Goal: Information Seeking & Learning: Learn about a topic

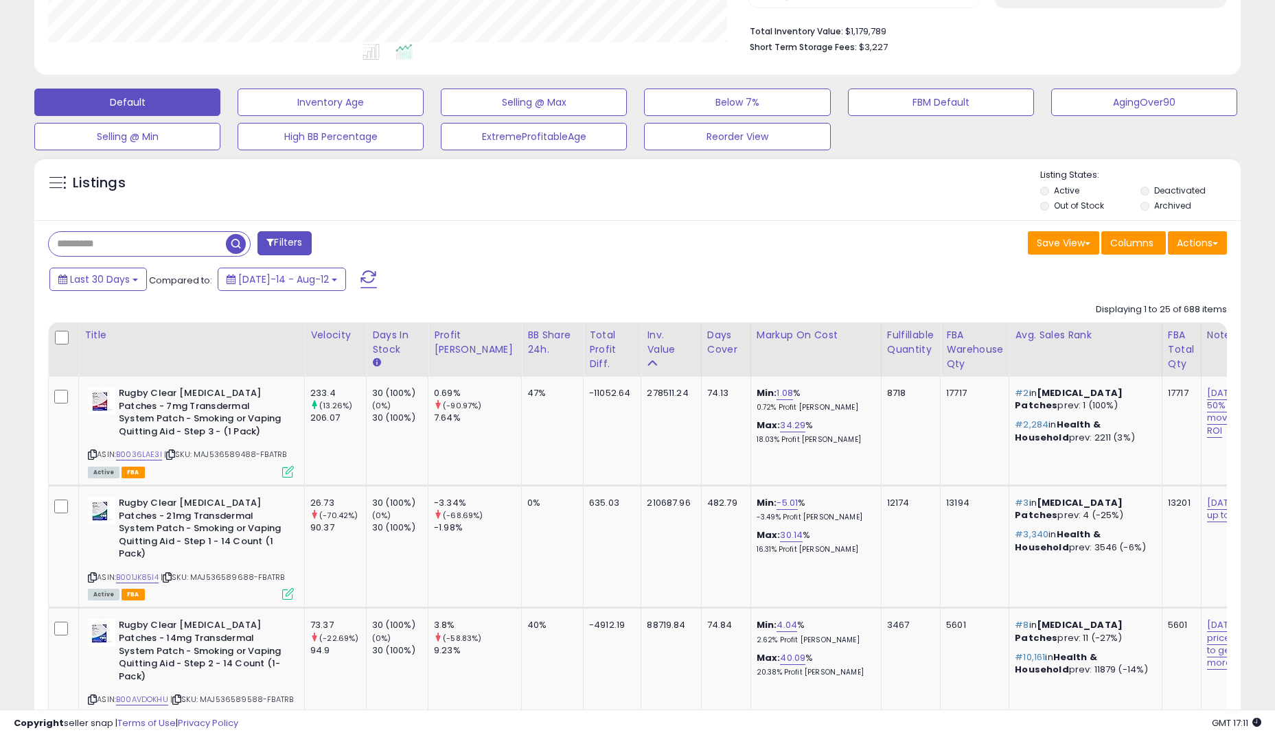
scroll to position [343, 0]
click at [101, 279] on span "Last 30 Days" at bounding box center [100, 280] width 60 height 14
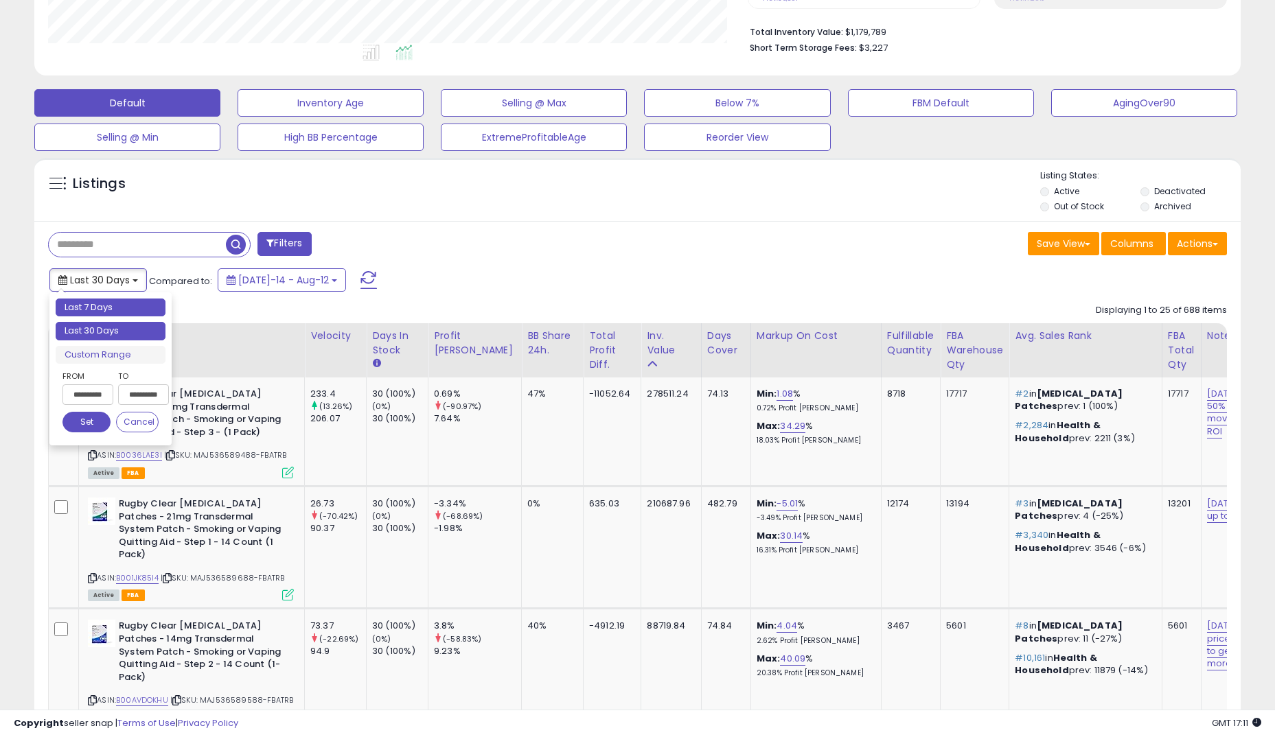
type input "**********"
click at [102, 310] on li "Last 7 Days" at bounding box center [111, 308] width 110 height 19
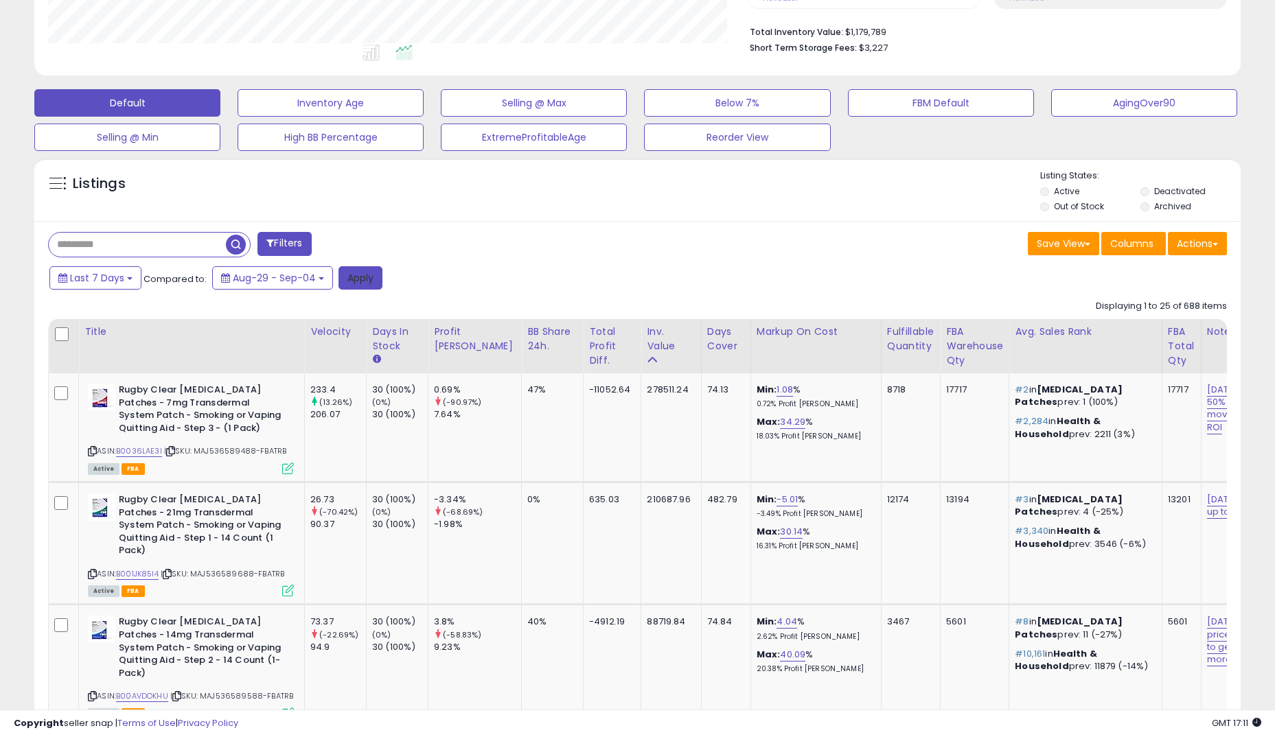
click at [369, 279] on button "Apply" at bounding box center [360, 277] width 44 height 23
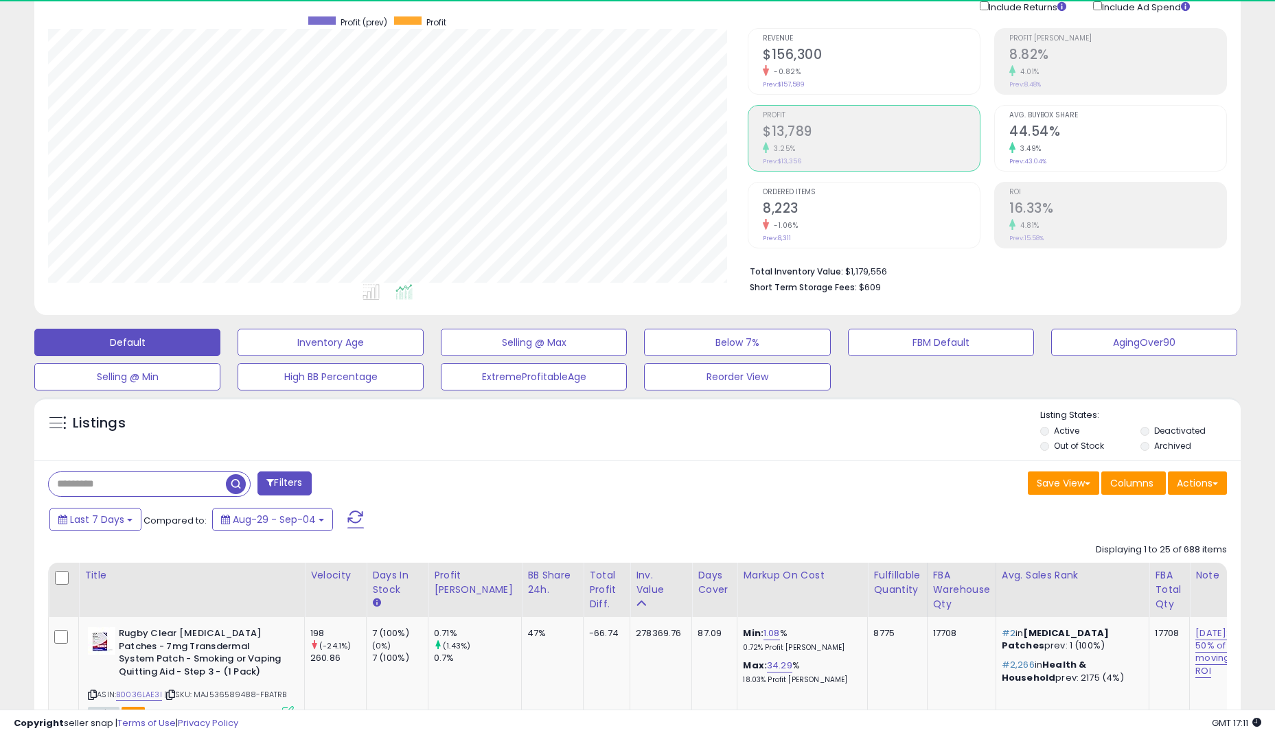
scroll to position [281, 699]
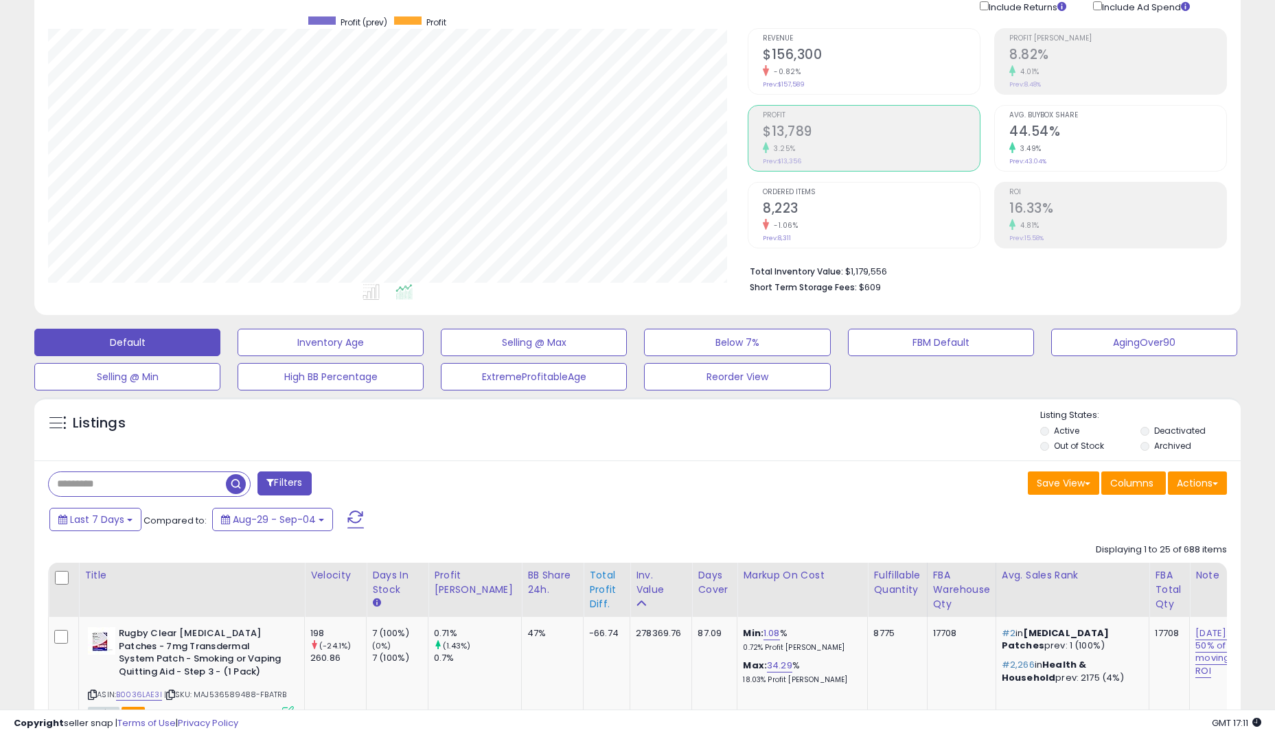
click at [589, 580] on div "Total Profit Diff." at bounding box center [606, 589] width 35 height 43
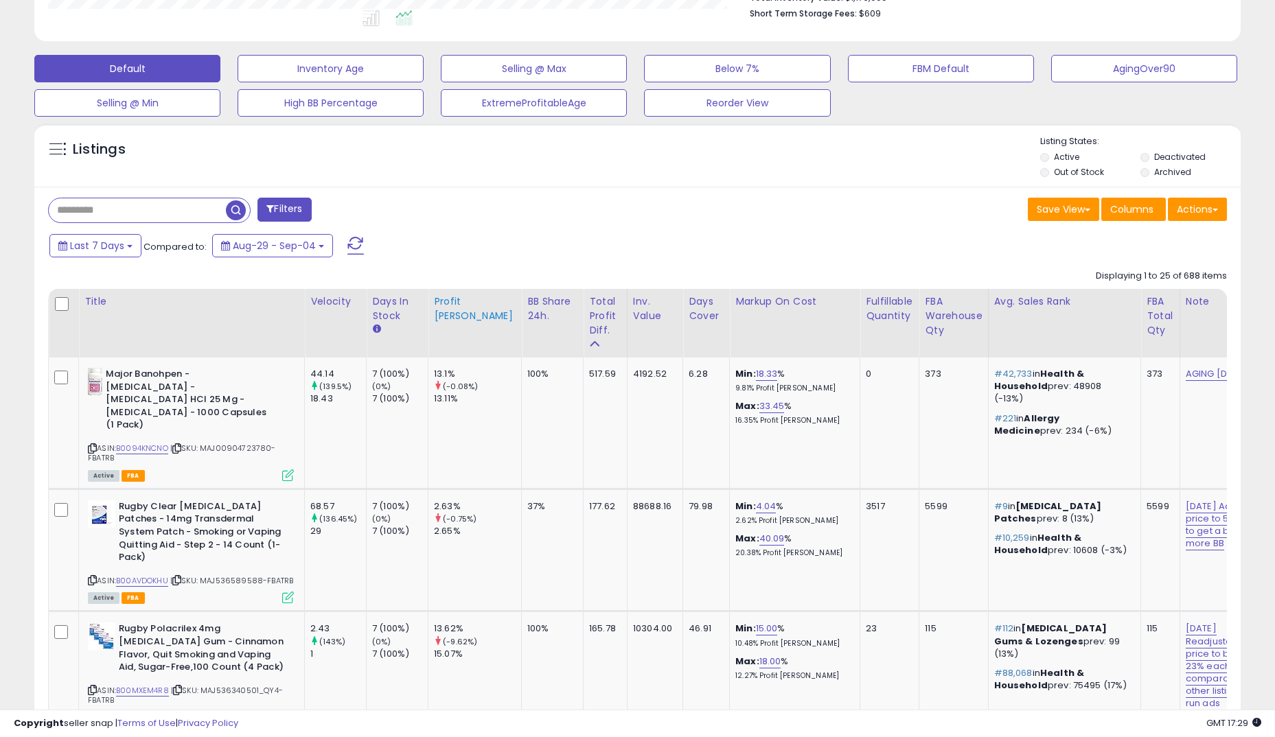
scroll to position [378, 0]
click at [675, 178] on div "Listings" at bounding box center [637, 158] width 1206 height 47
click at [181, 446] on icon at bounding box center [176, 448] width 9 height 8
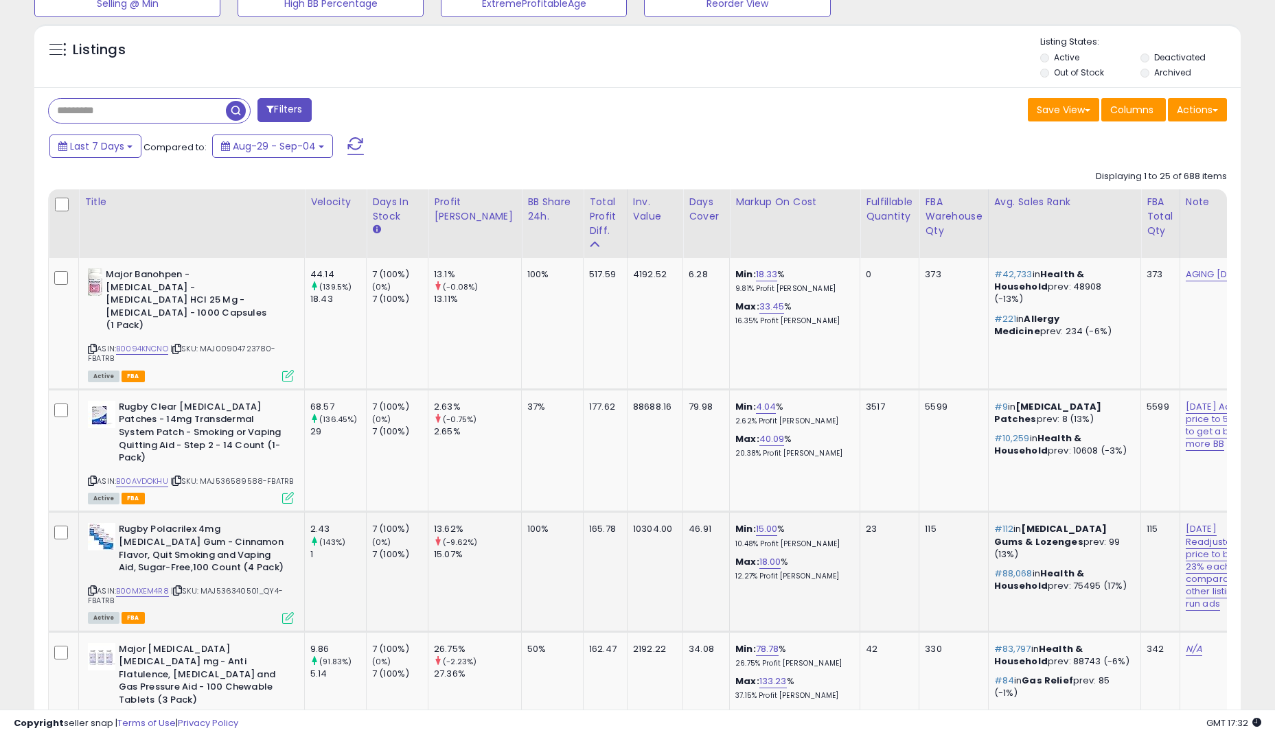
scroll to position [447, 0]
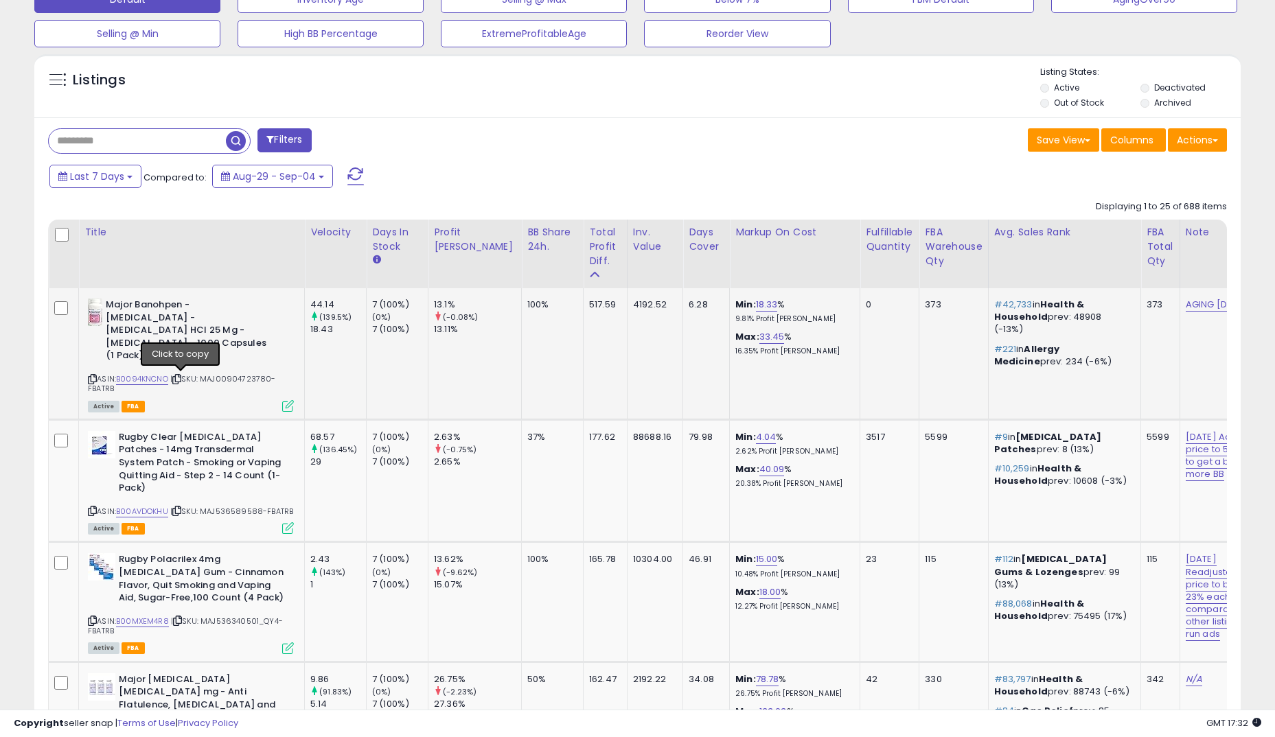
click at [181, 377] on icon at bounding box center [176, 379] width 9 height 8
click at [130, 129] on input "text" at bounding box center [194, 141] width 291 height 24
paste input "**********"
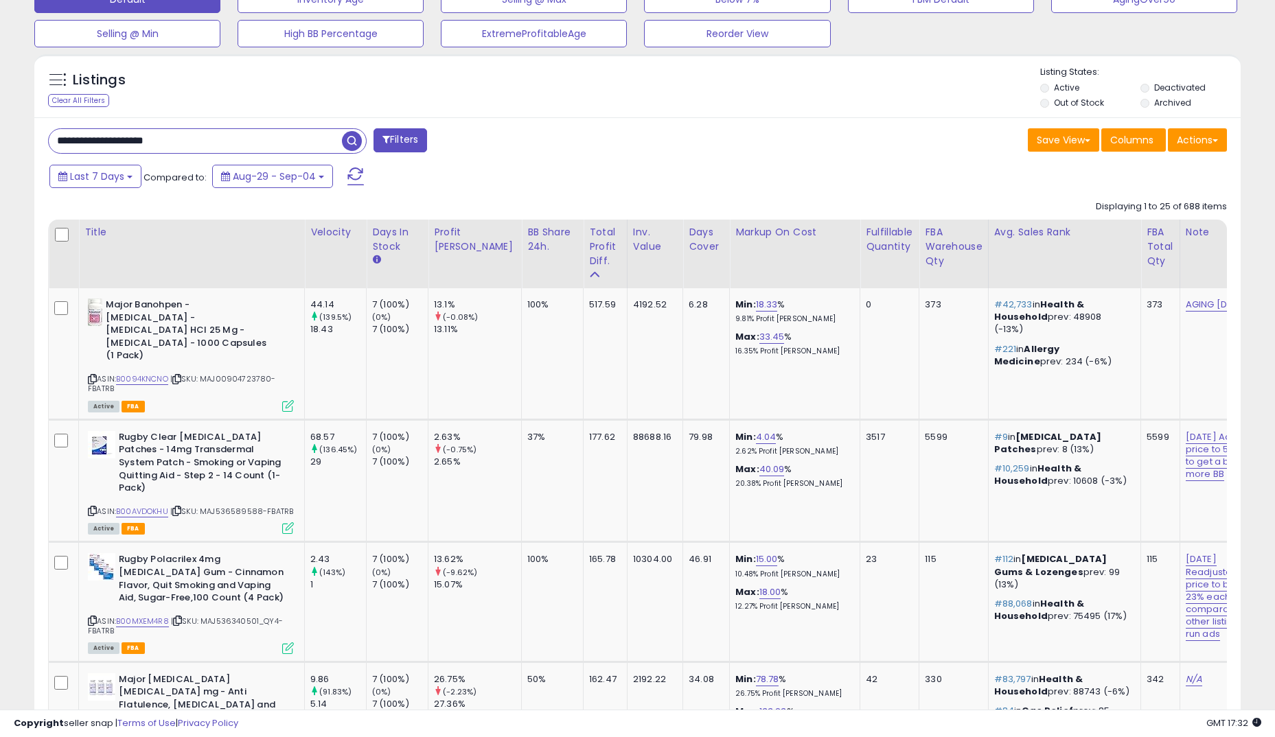
drag, startPoint x: 152, startPoint y: 141, endPoint x: 264, endPoint y: 160, distance: 113.4
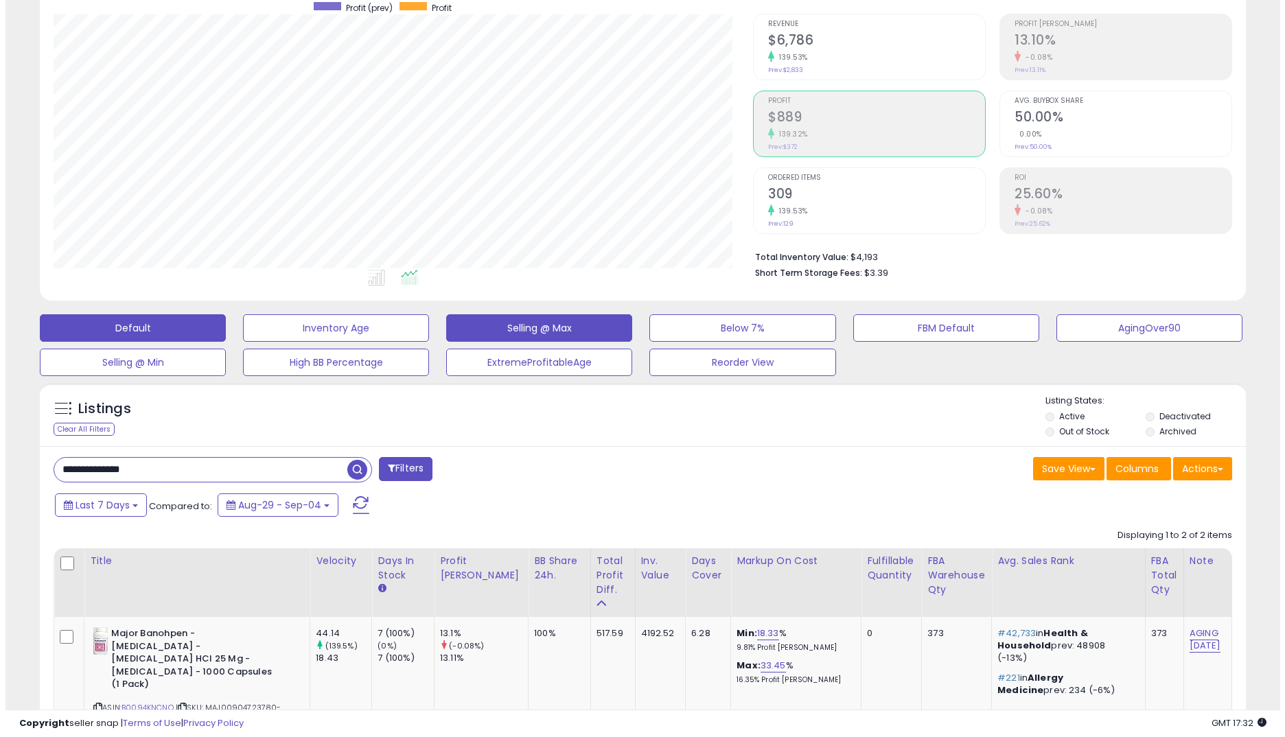
scroll to position [94, 0]
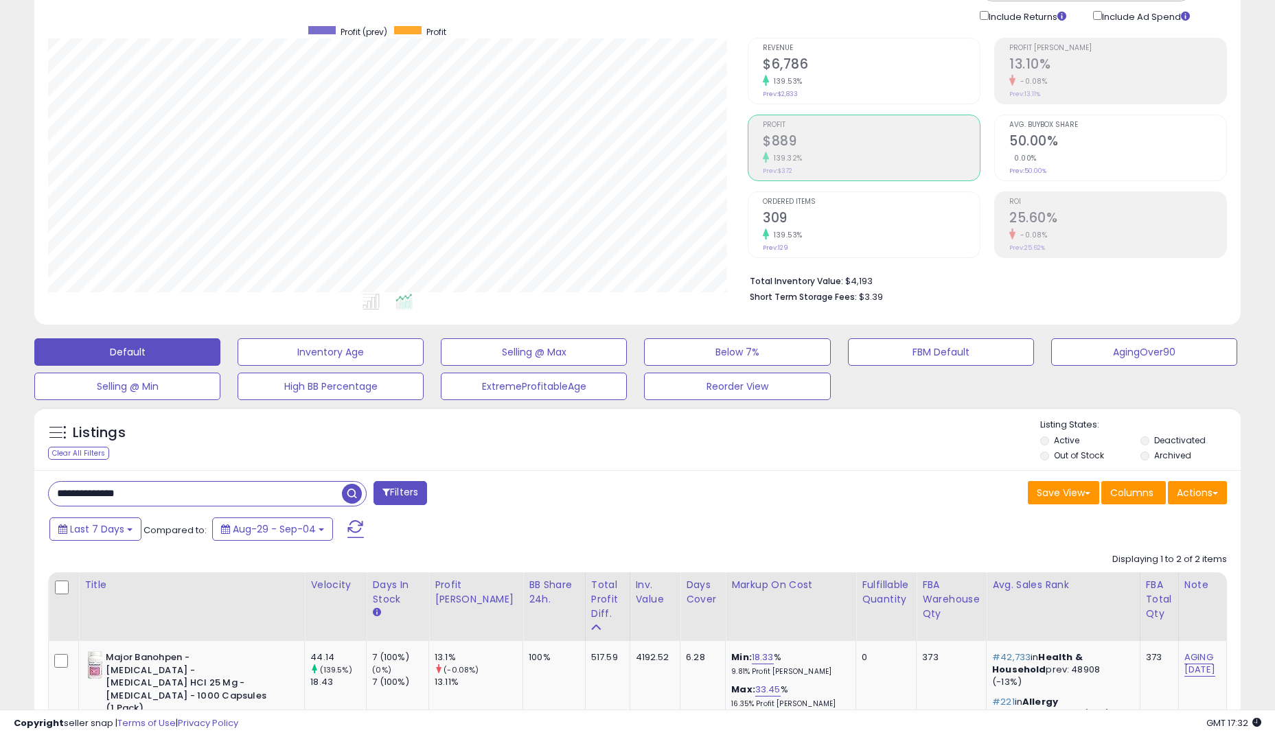
click at [854, 160] on div "139.32%" at bounding box center [871, 158] width 217 height 13
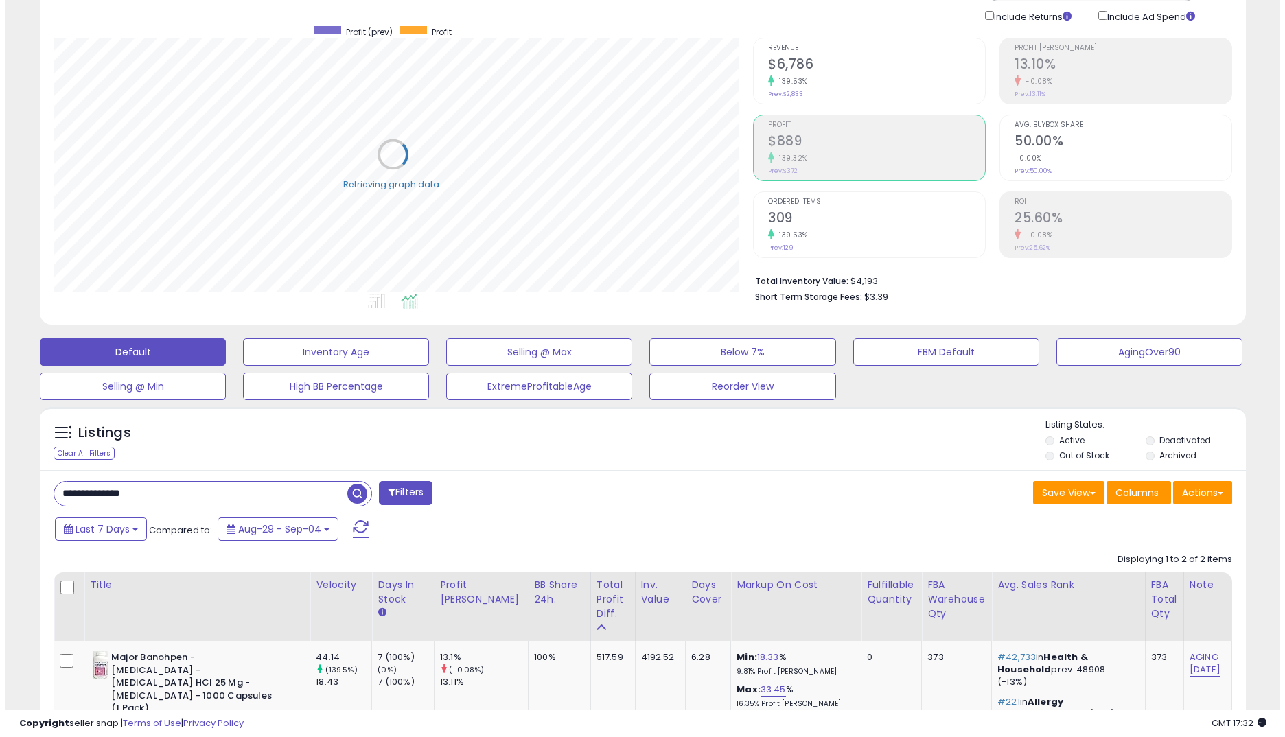
scroll to position [686082, 685664]
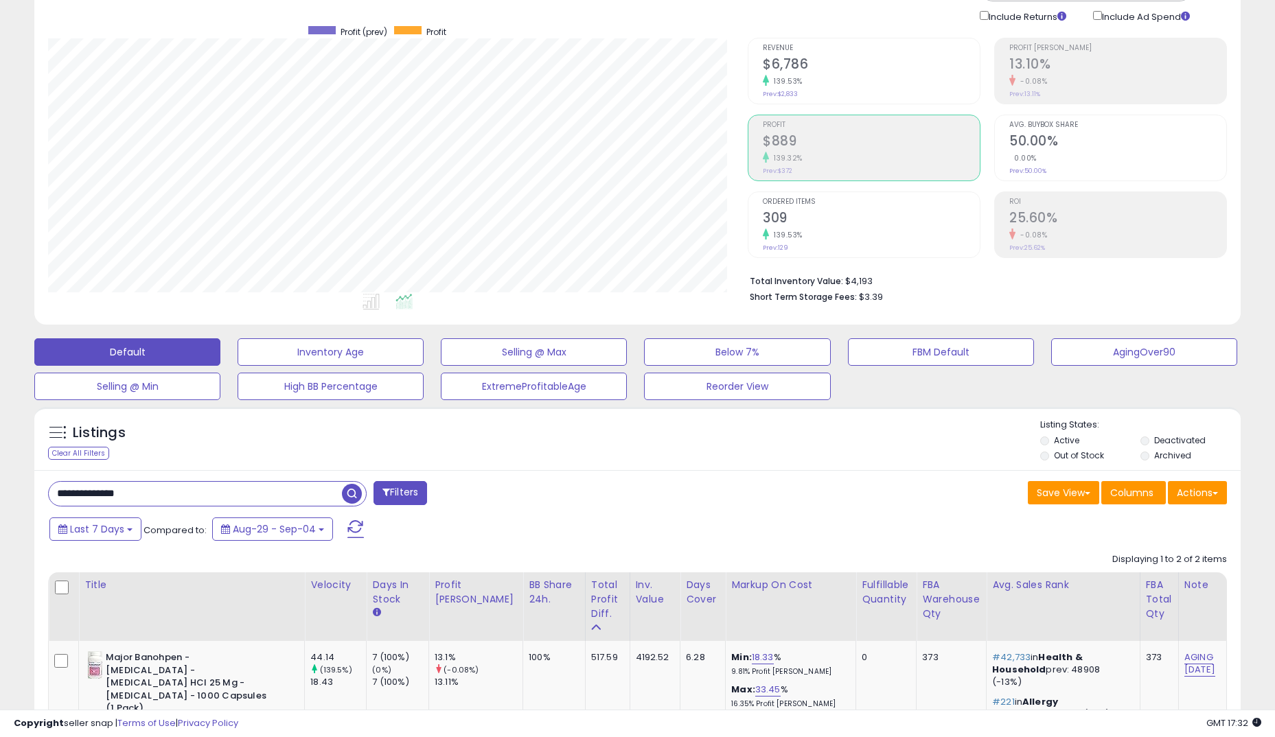
click at [1106, 227] on h2 "25.60%" at bounding box center [1117, 219] width 217 height 19
click at [913, 150] on h2 "$889" at bounding box center [871, 142] width 217 height 19
click at [874, 216] on h2 "309" at bounding box center [871, 219] width 217 height 19
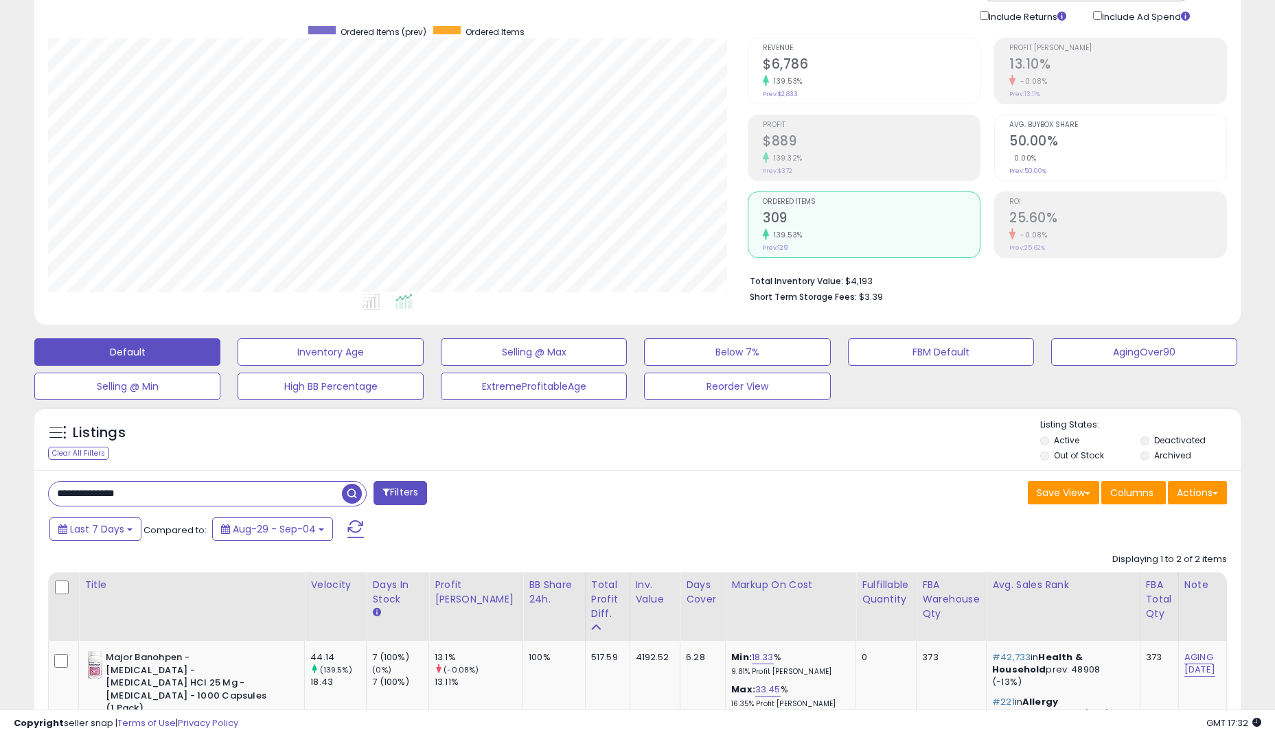
click at [847, 159] on div "139.32%" at bounding box center [871, 158] width 217 height 13
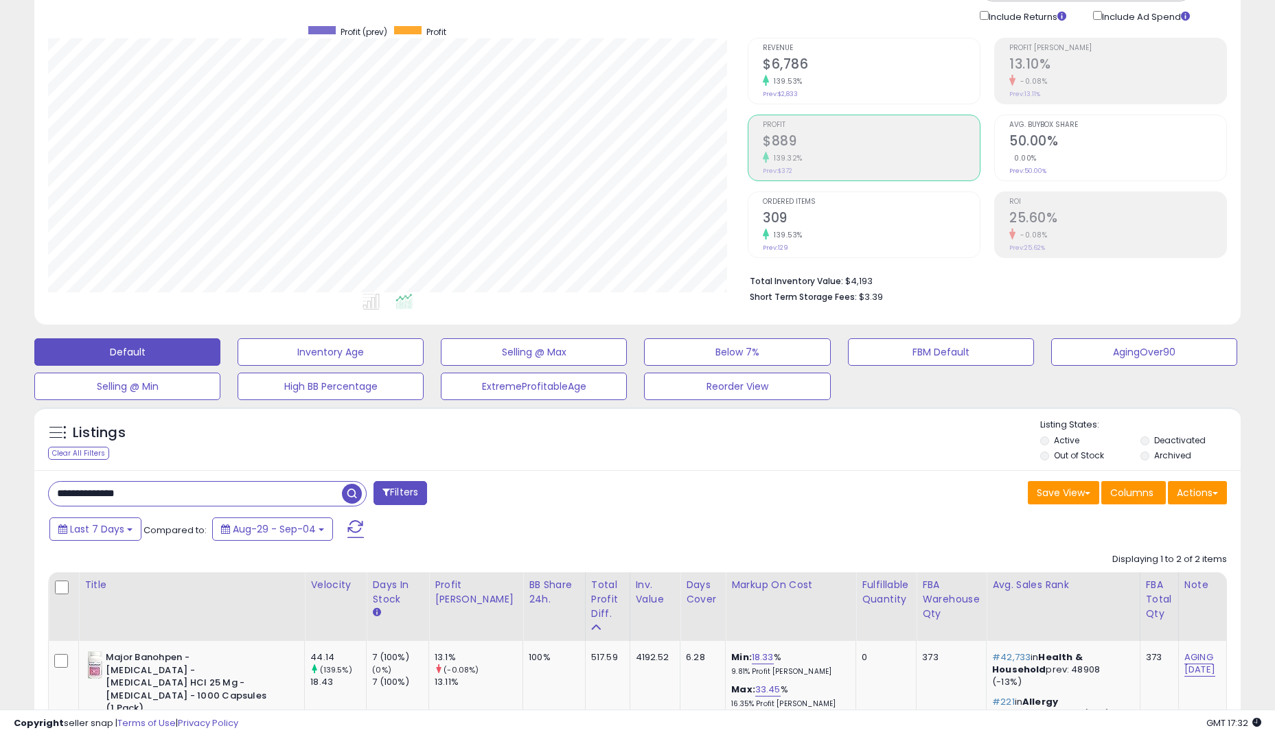
click at [1112, 216] on h2 "25.60%" at bounding box center [1117, 219] width 217 height 19
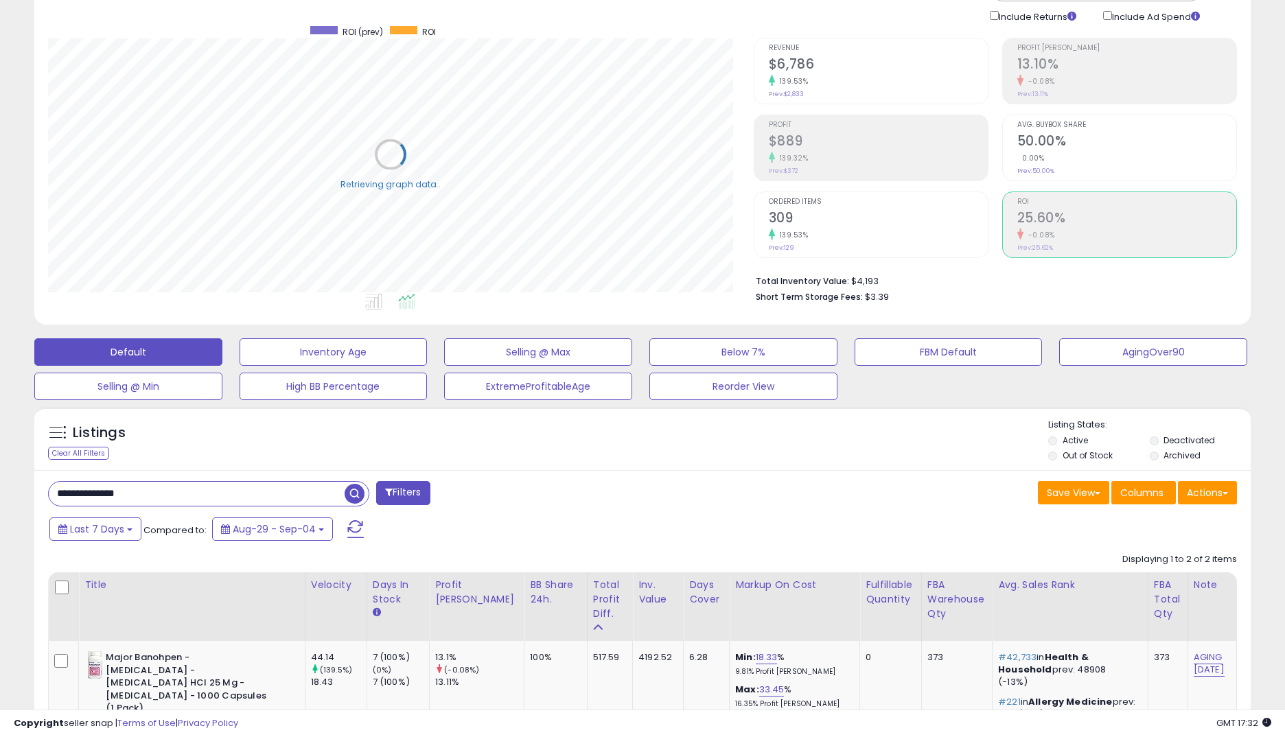
scroll to position [686082, 685658]
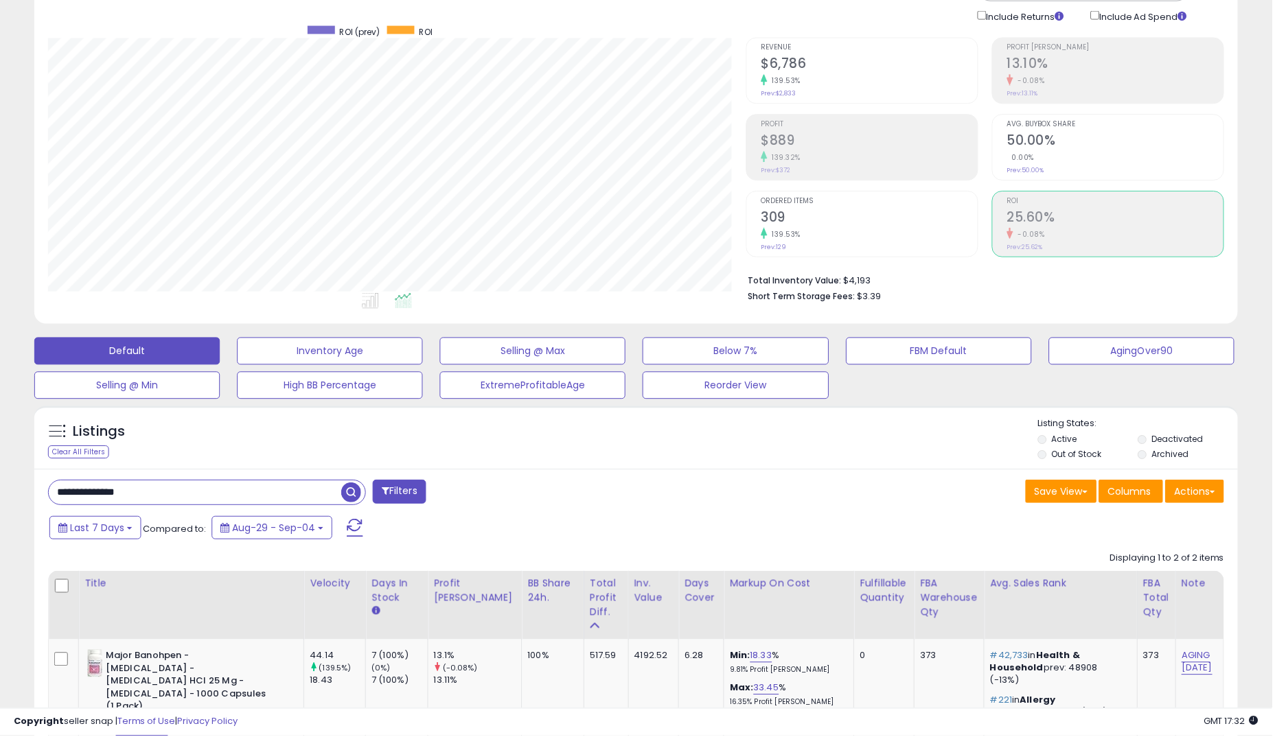
click at [1051, 140] on h2 "50.00%" at bounding box center [1117, 142] width 217 height 19
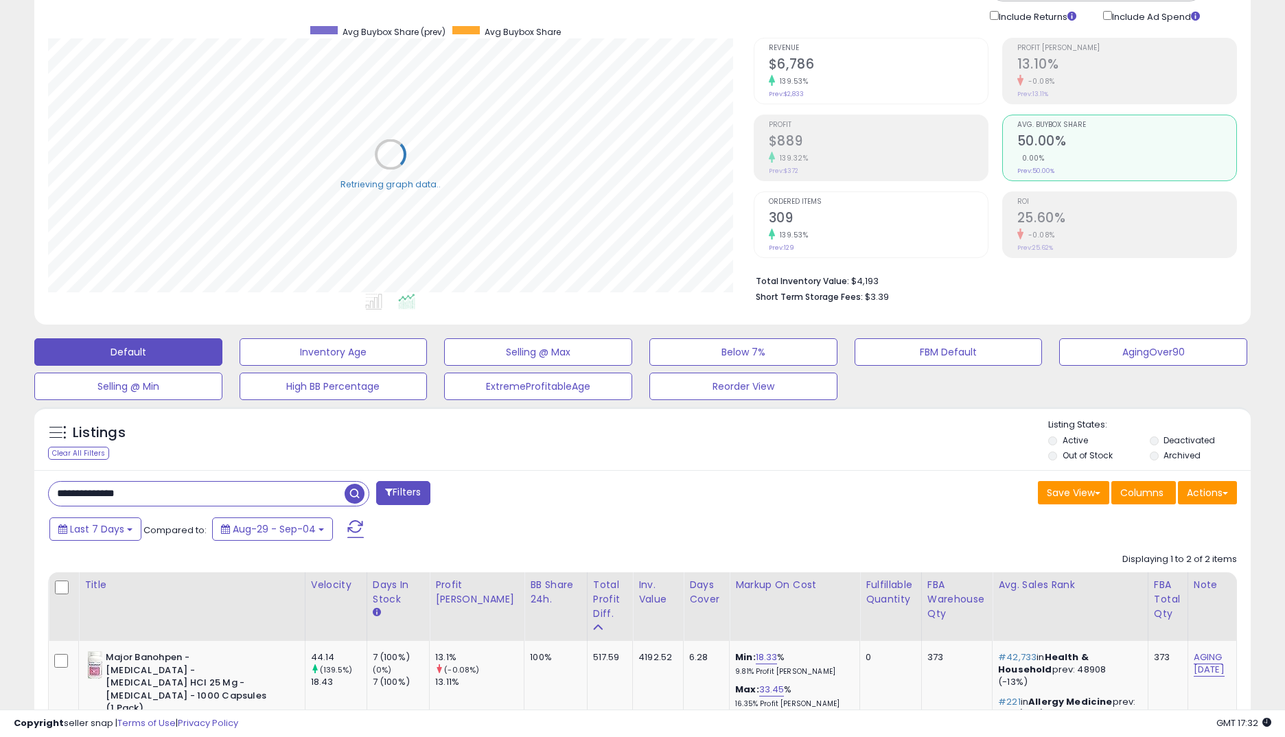
scroll to position [0, 0]
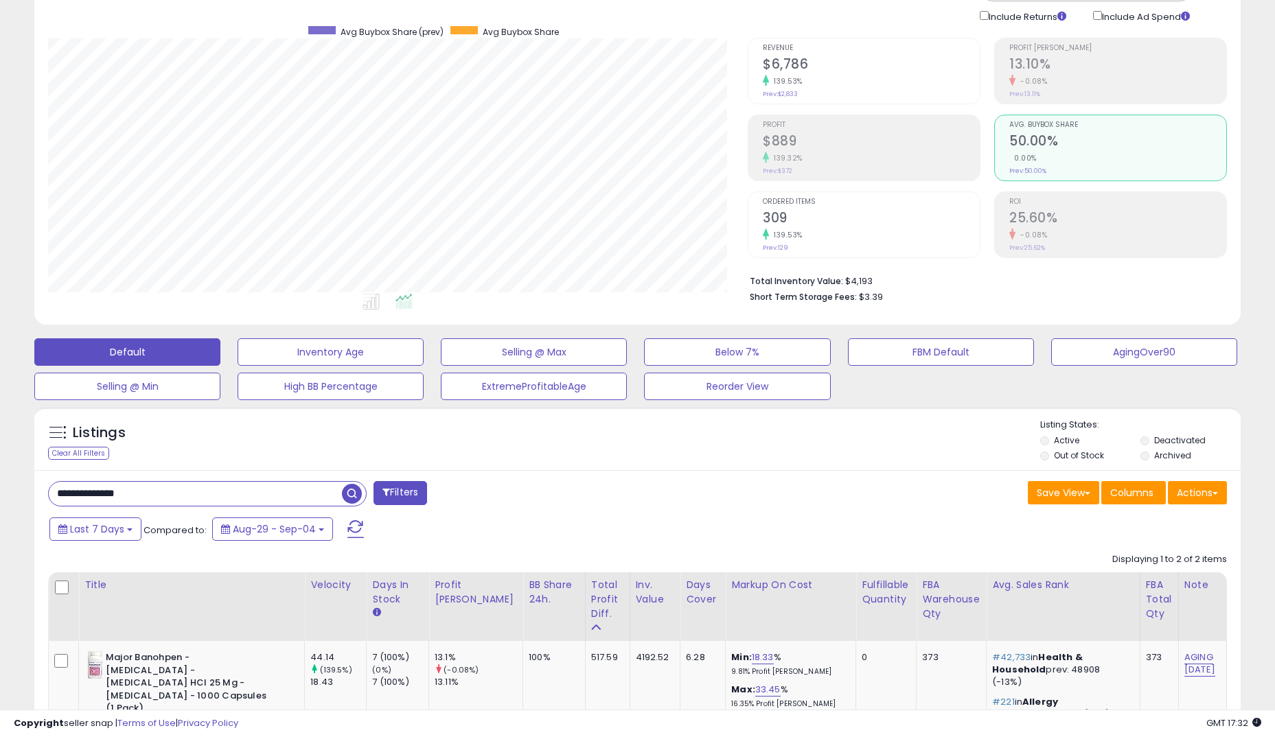
click at [905, 133] on h2 "$889" at bounding box center [871, 142] width 217 height 19
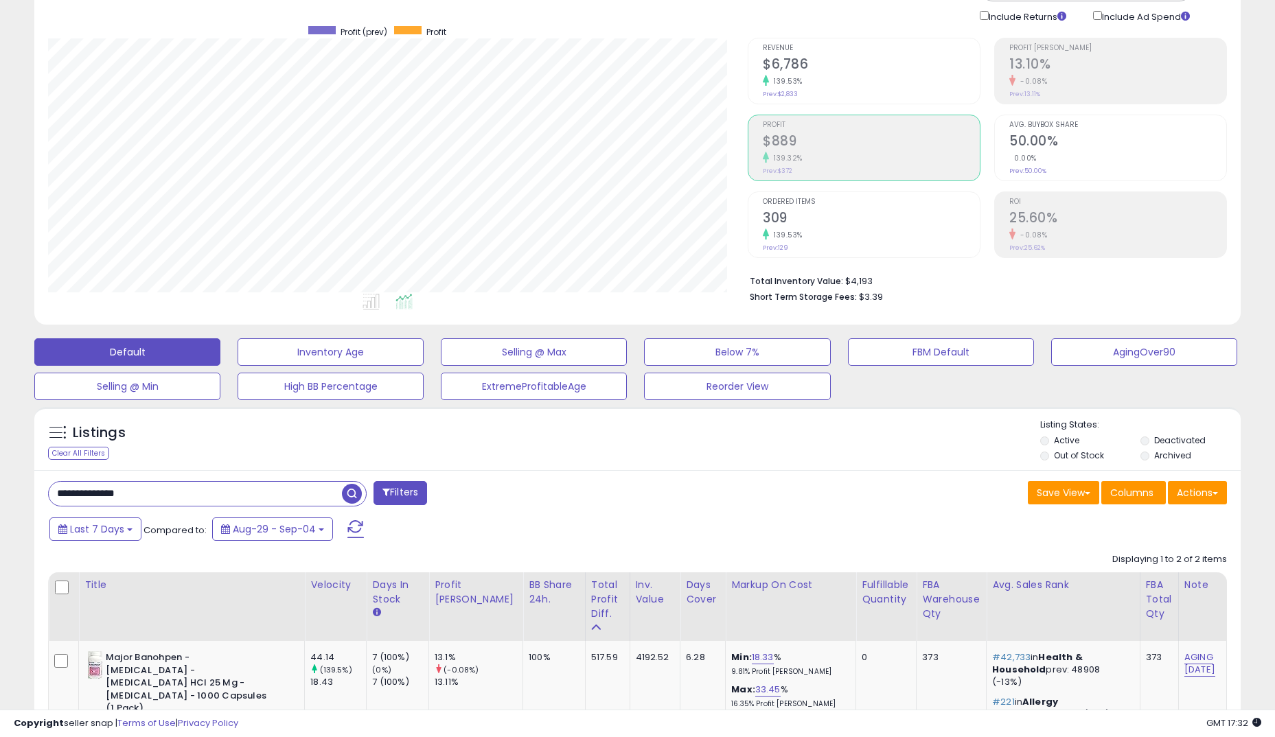
click at [644, 479] on div "**********" at bounding box center [637, 715] width 1206 height 490
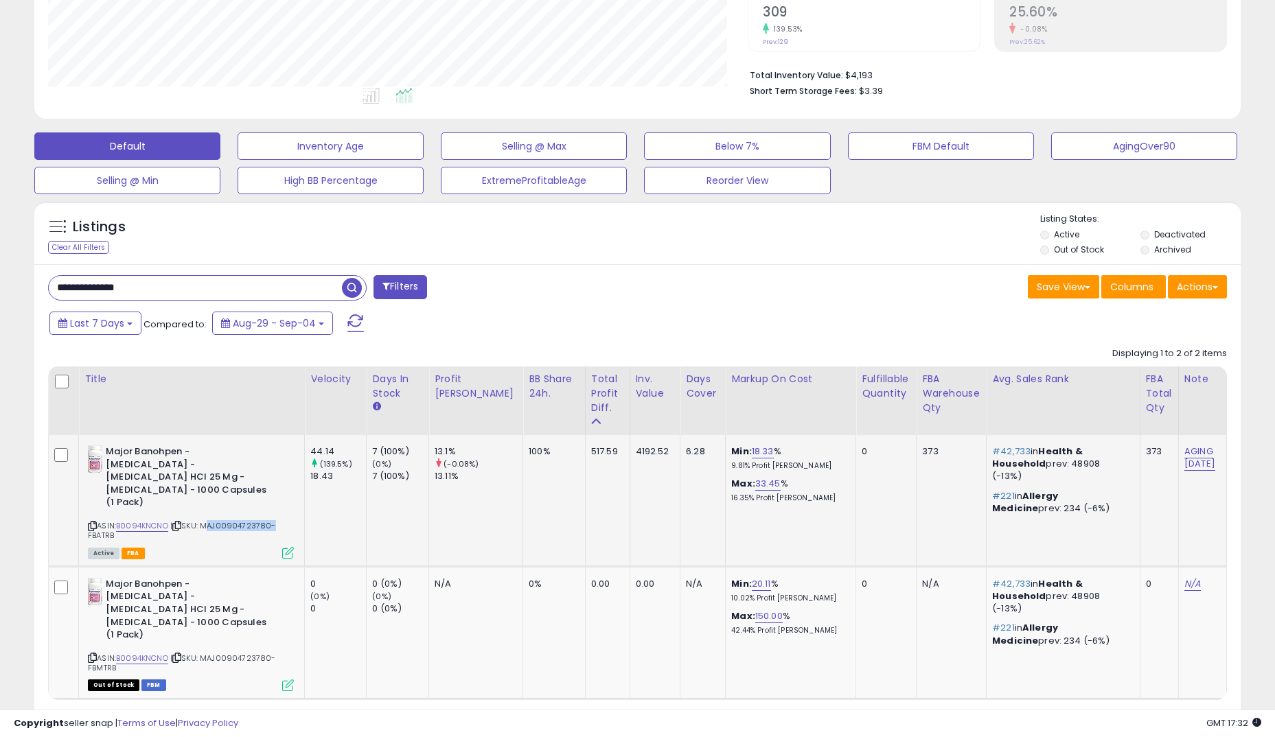
drag, startPoint x: 206, startPoint y: 530, endPoint x: 270, endPoint y: 523, distance: 64.9
click at [270, 523] on span "| SKU: MAJ00904723780-FBATRB" at bounding box center [182, 530] width 188 height 21
copy span "MAJ00904723780"
drag, startPoint x: 137, startPoint y: 452, endPoint x: 182, endPoint y: 451, distance: 45.3
click at [182, 451] on b "Major Banohpen - [MEDICAL_DATA] - [MEDICAL_DATA] HCI 25 Mg - [MEDICAL_DATA] - 1…" at bounding box center [189, 478] width 167 height 67
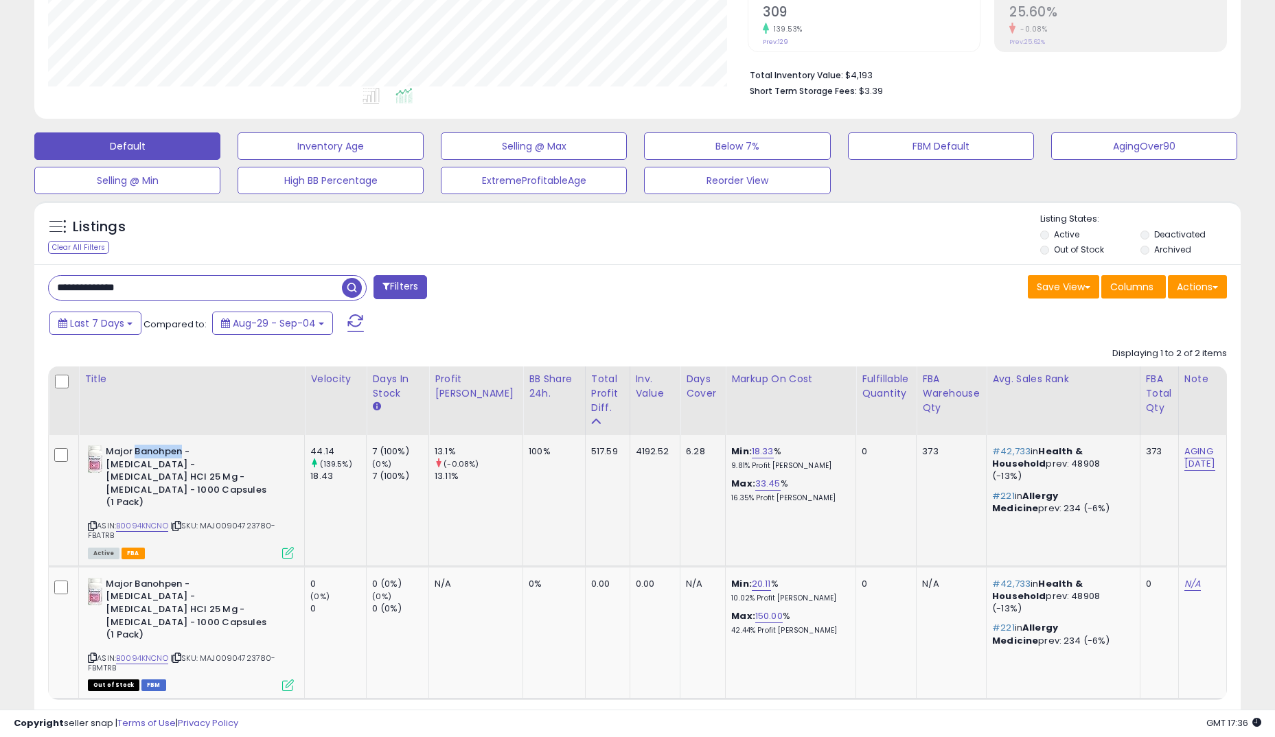
copy b "Banohpen"
click at [197, 283] on input "**********" at bounding box center [195, 288] width 293 height 24
type input "******"
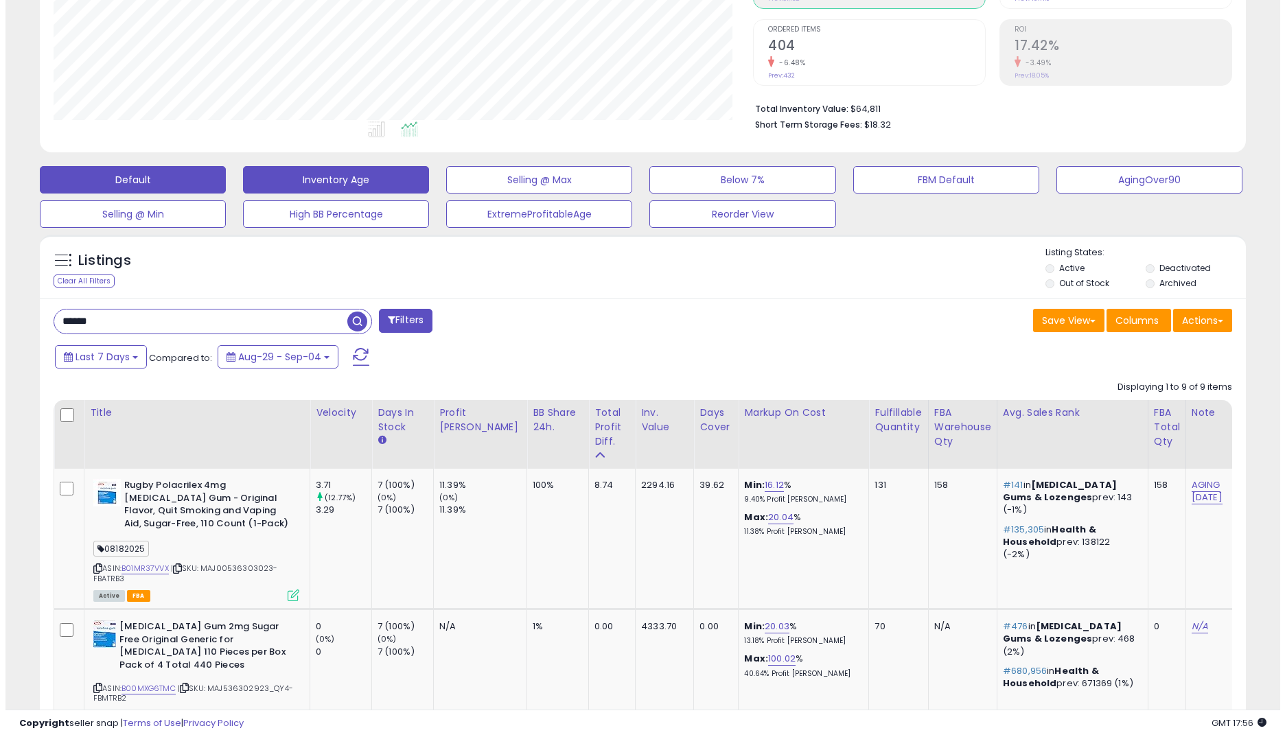
scroll to position [227, 0]
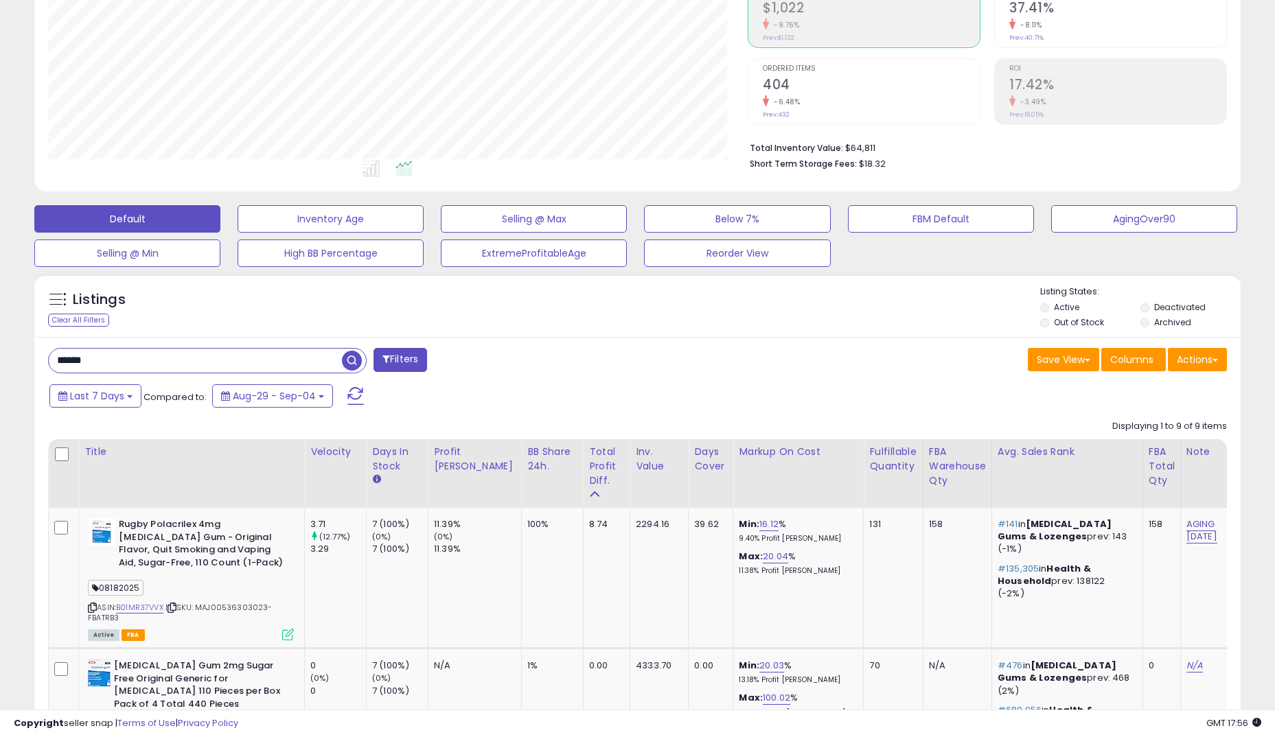
click at [409, 356] on button "Filters" at bounding box center [400, 360] width 54 height 24
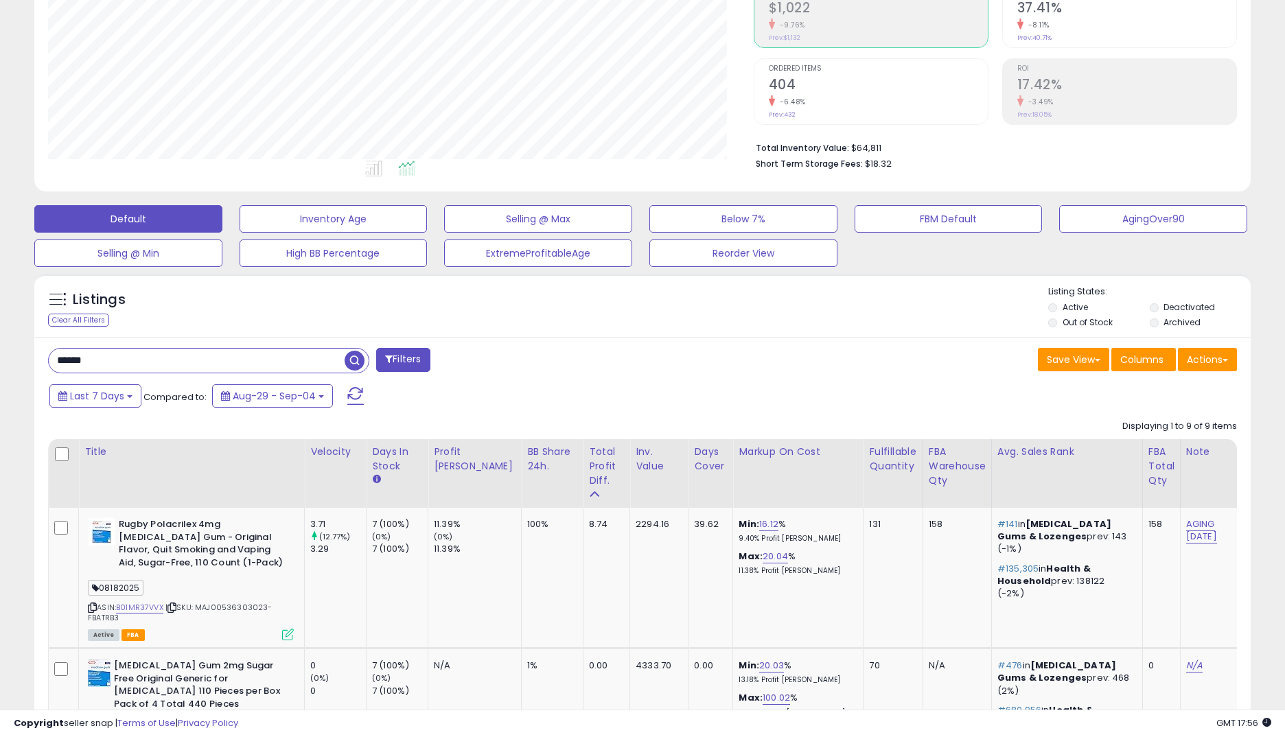
scroll to position [281, 706]
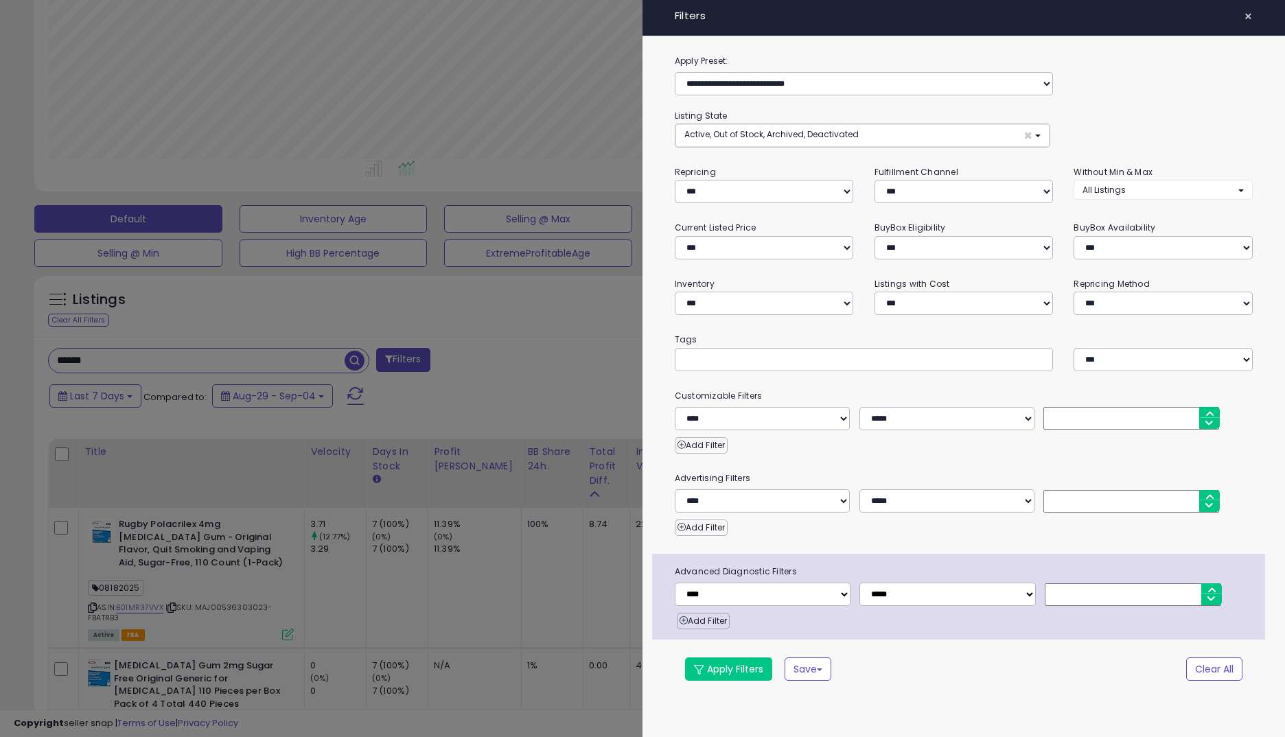
drag, startPoint x: 773, startPoint y: 167, endPoint x: 871, endPoint y: 182, distance: 99.2
click at [871, 182] on div "**********" at bounding box center [963, 184] width 599 height 38
drag, startPoint x: 871, startPoint y: 182, endPoint x: 917, endPoint y: 199, distance: 49.1
click at [917, 199] on select "*** *** *** ***" at bounding box center [963, 191] width 179 height 23
select select "***"
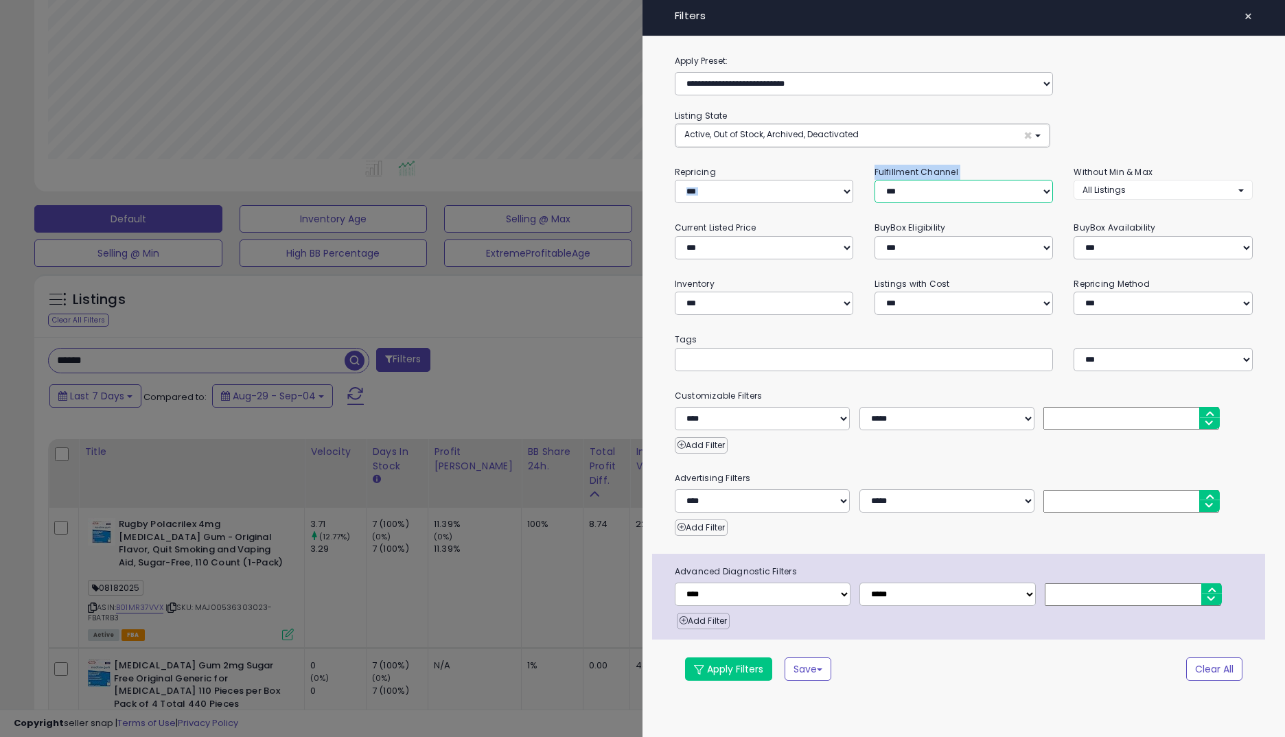
click at [874, 180] on select "*** *** *** ***" at bounding box center [963, 191] width 179 height 23
click at [784, 674] on div "Apply Filters Save Save As New Preset" at bounding box center [916, 669] width 482 height 23
click at [750, 673] on button "Apply Filters" at bounding box center [728, 669] width 87 height 23
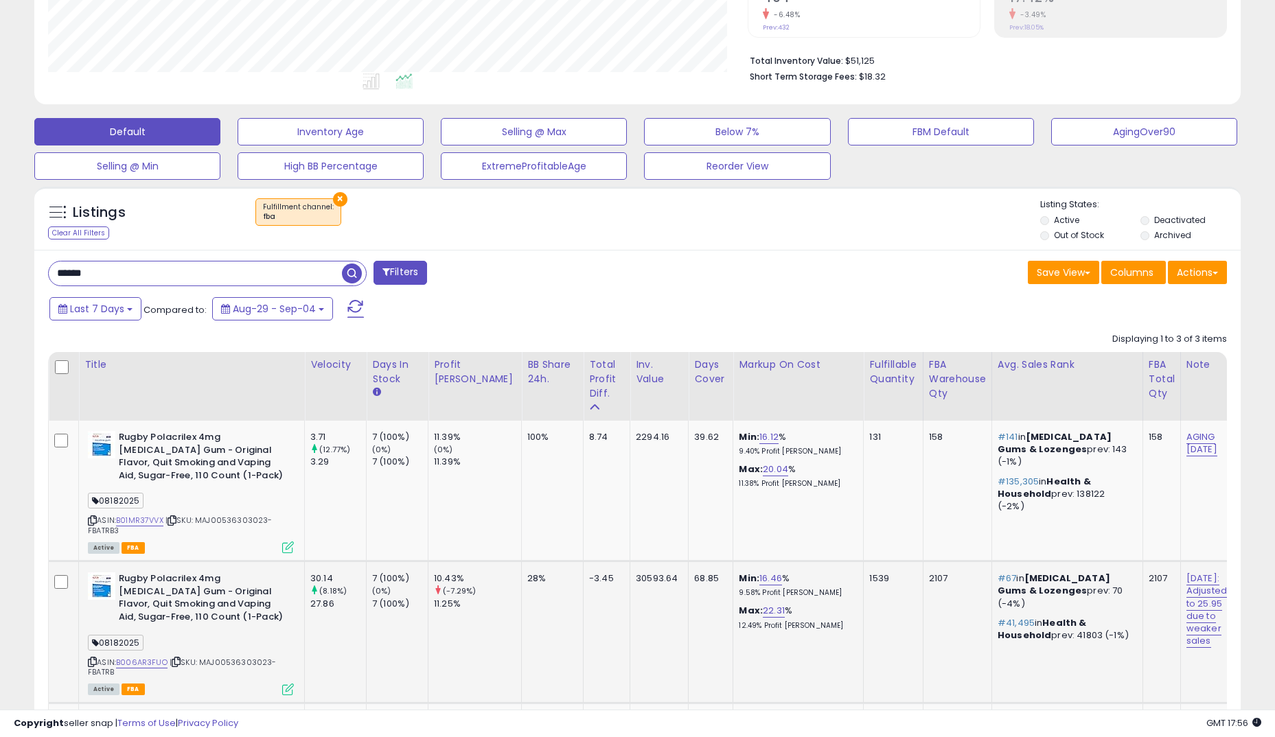
scroll to position [296, 0]
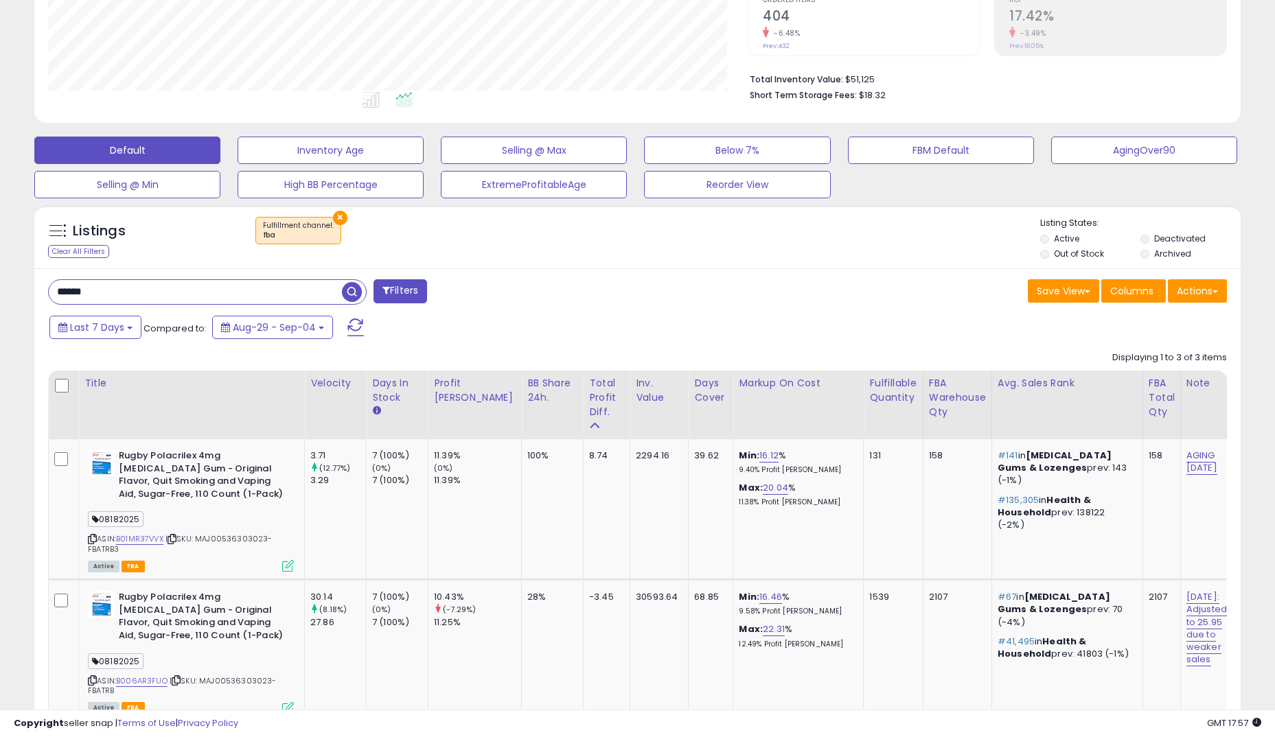
click at [339, 214] on button "×" at bounding box center [340, 218] width 14 height 14
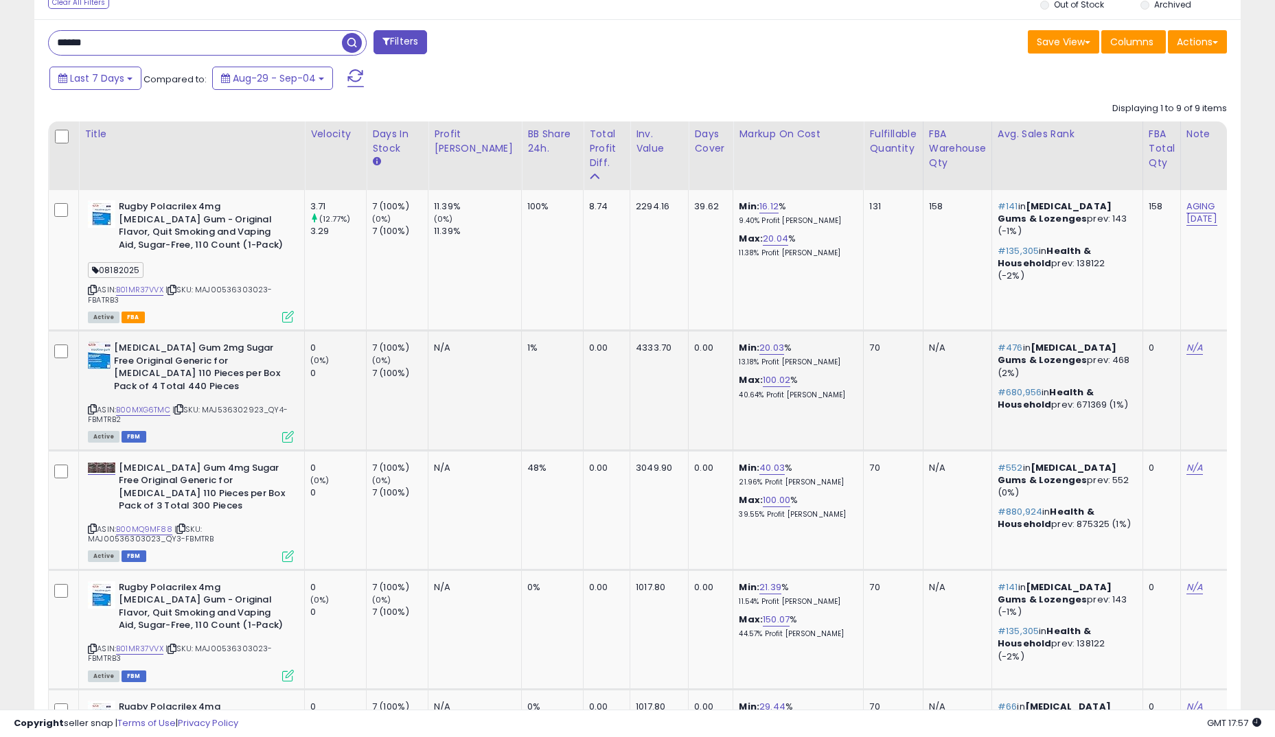
scroll to position [281, 699]
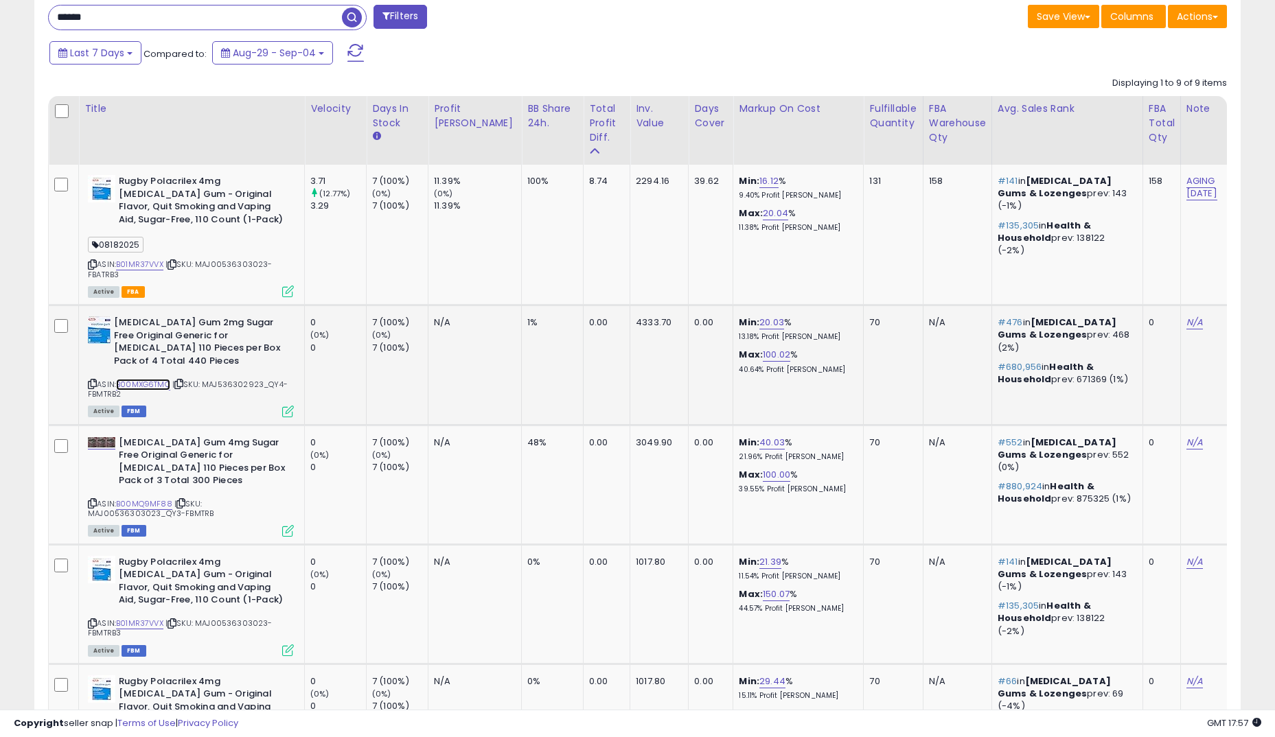
click at [143, 386] on link "B00MXG6TMC" at bounding box center [143, 385] width 54 height 12
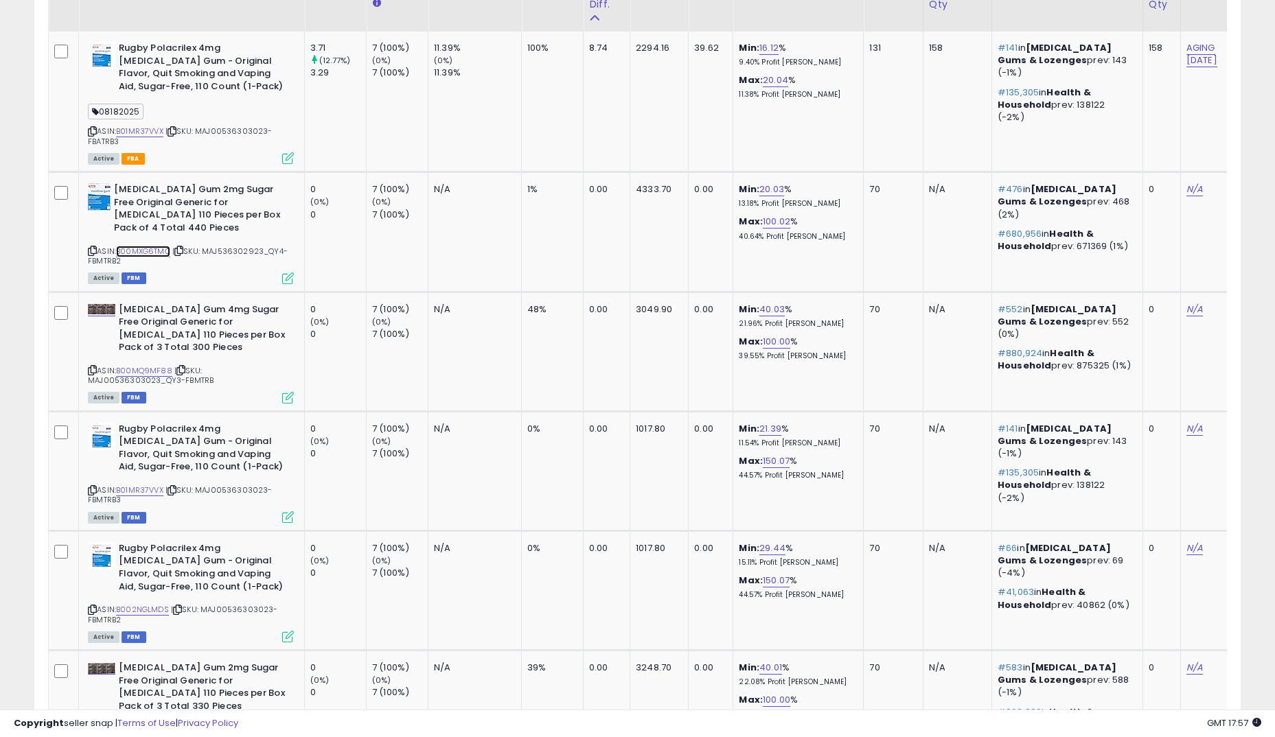
scroll to position [708, 0]
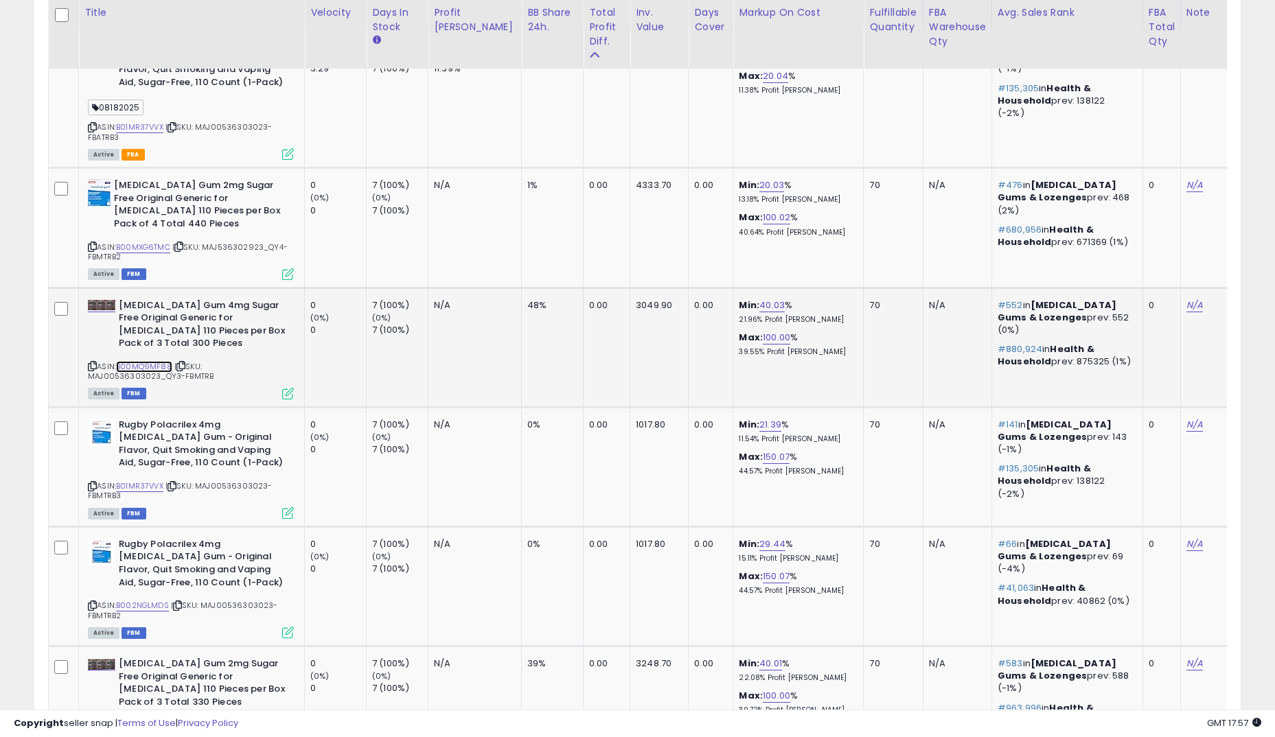
click at [146, 361] on link "B00MQ9MF88" at bounding box center [144, 367] width 56 height 12
click at [155, 244] on link "B00MXG6TMC" at bounding box center [143, 248] width 54 height 12
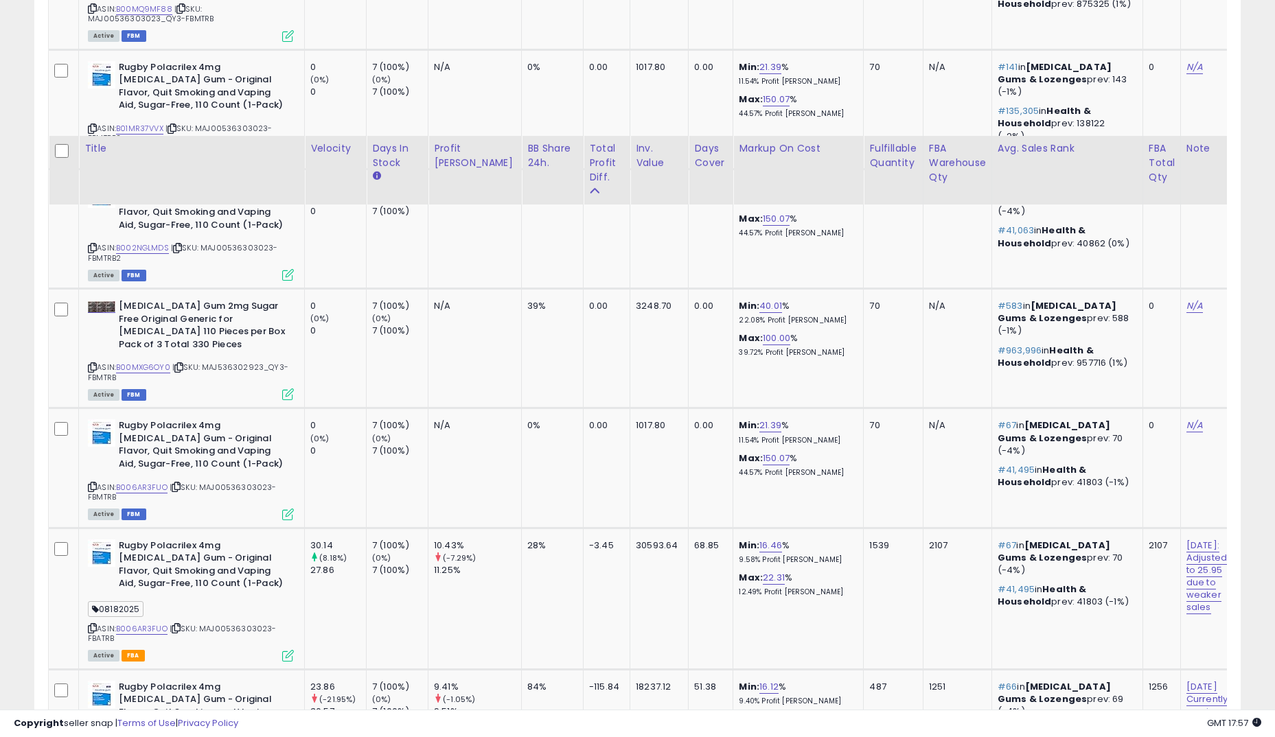
scroll to position [1246, 0]
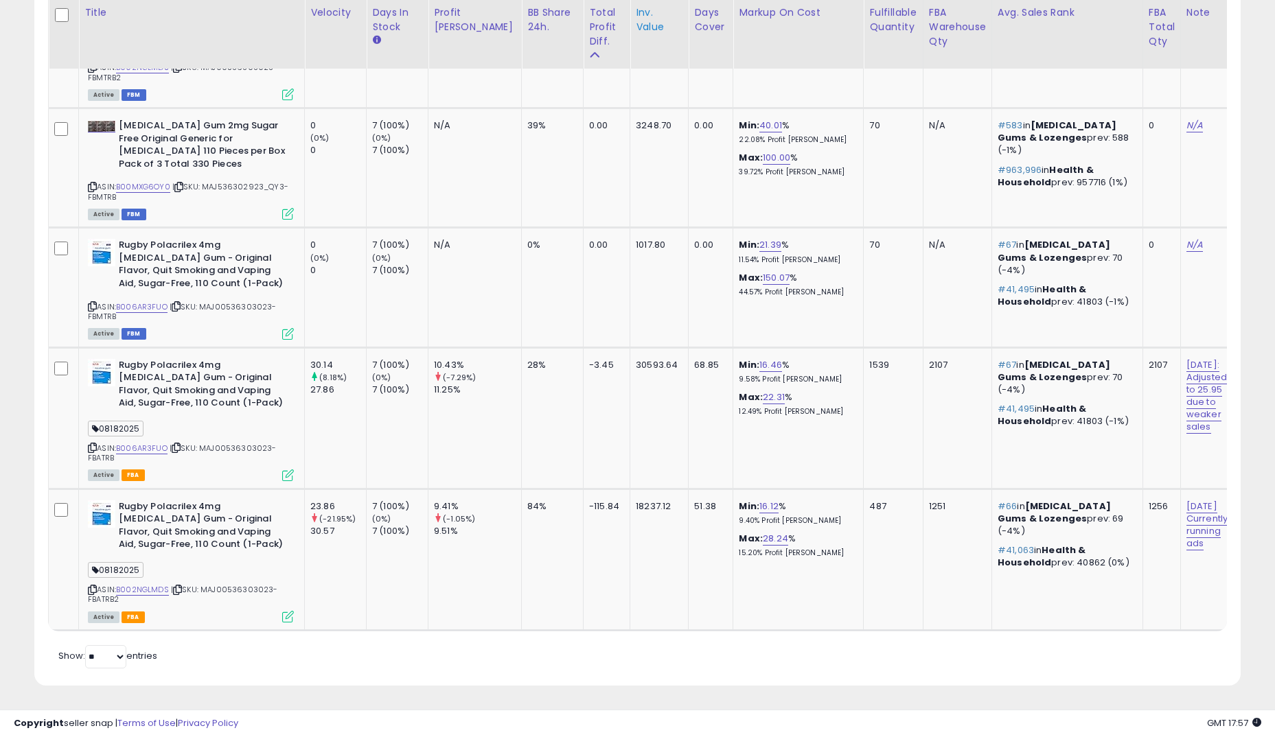
click at [636, 34] on div "Inv. value" at bounding box center [659, 19] width 47 height 29
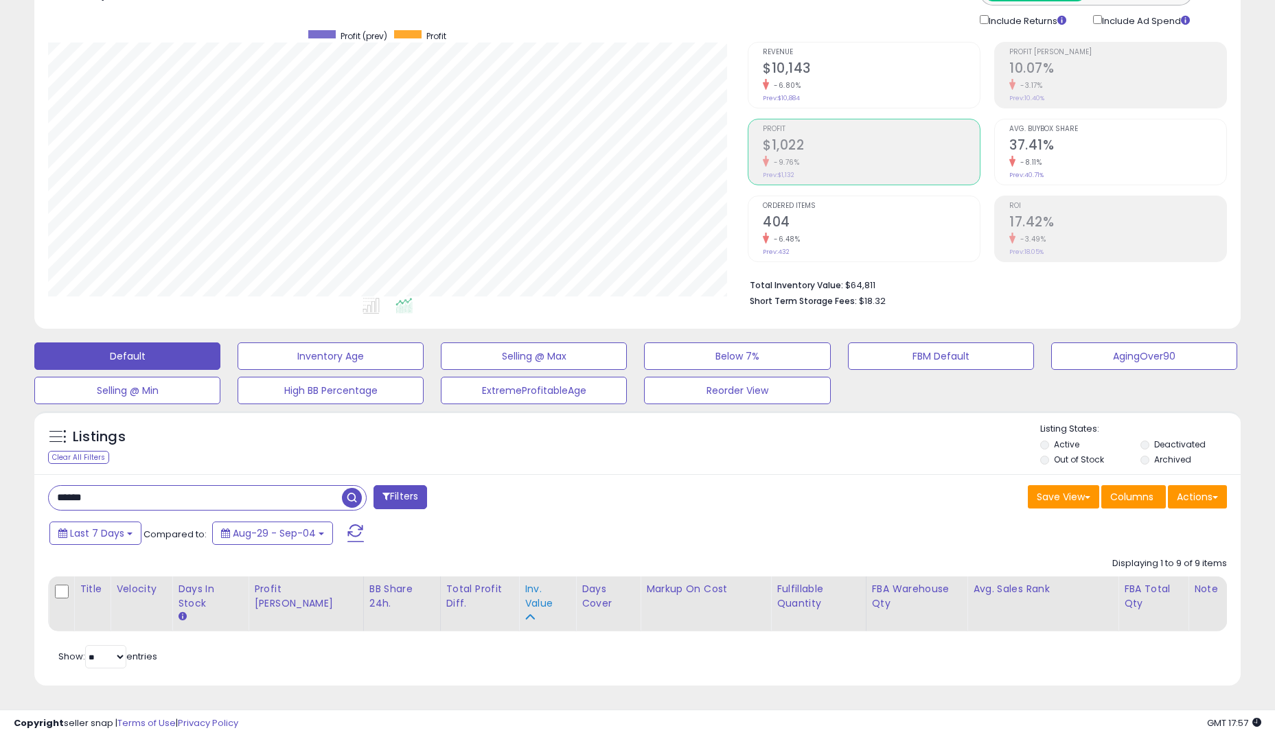
scroll to position [90, 0]
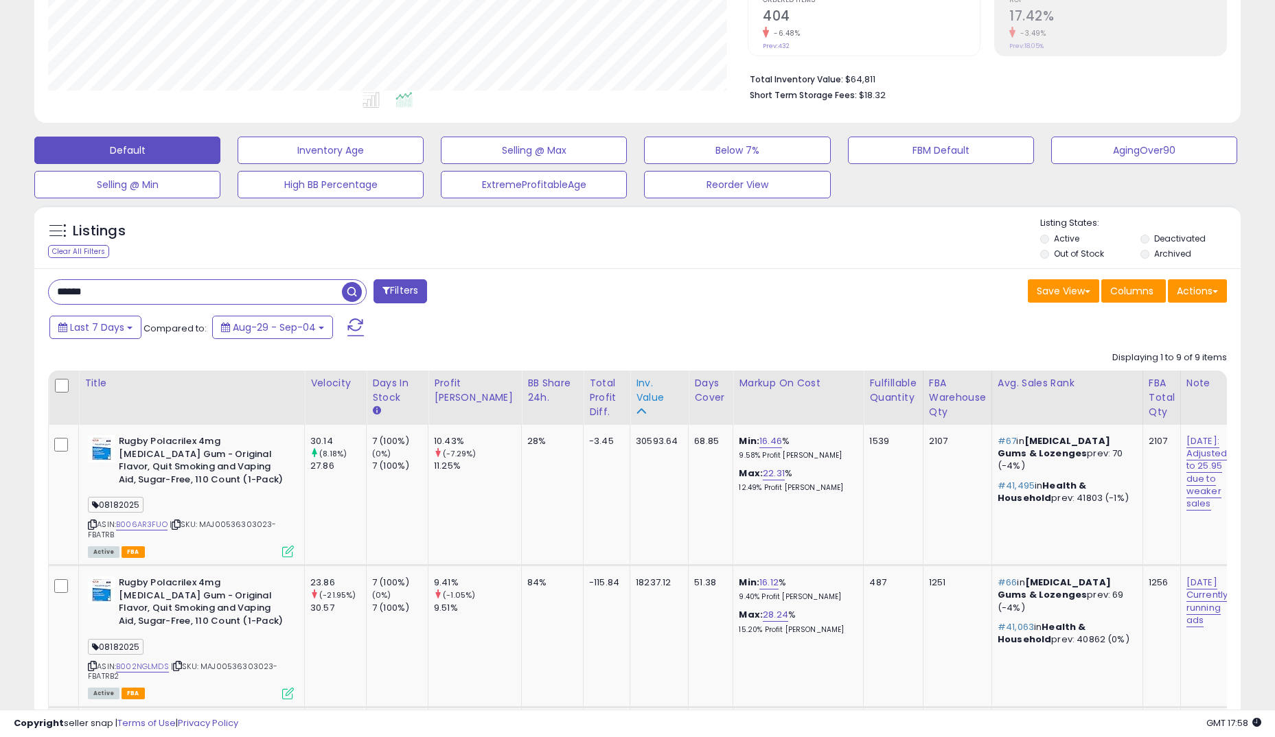
click at [636, 391] on div "Inv. value" at bounding box center [659, 390] width 47 height 29
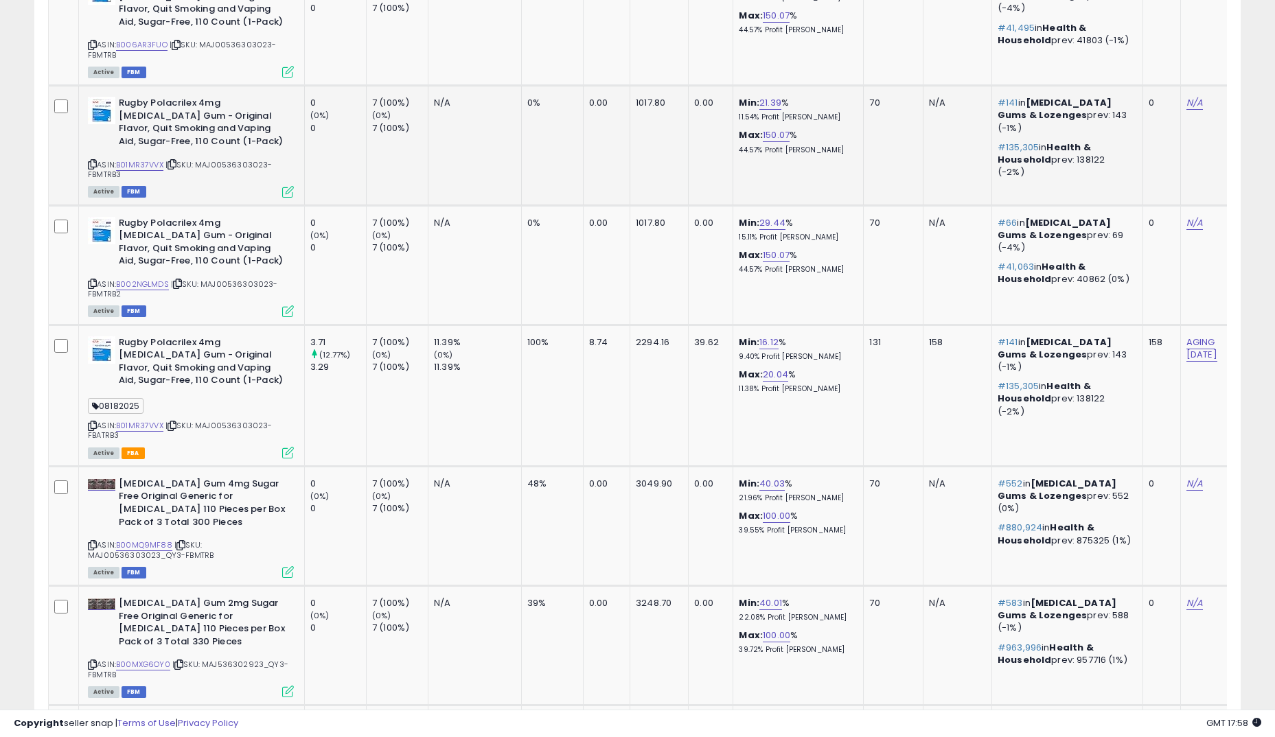
scroll to position [639, 0]
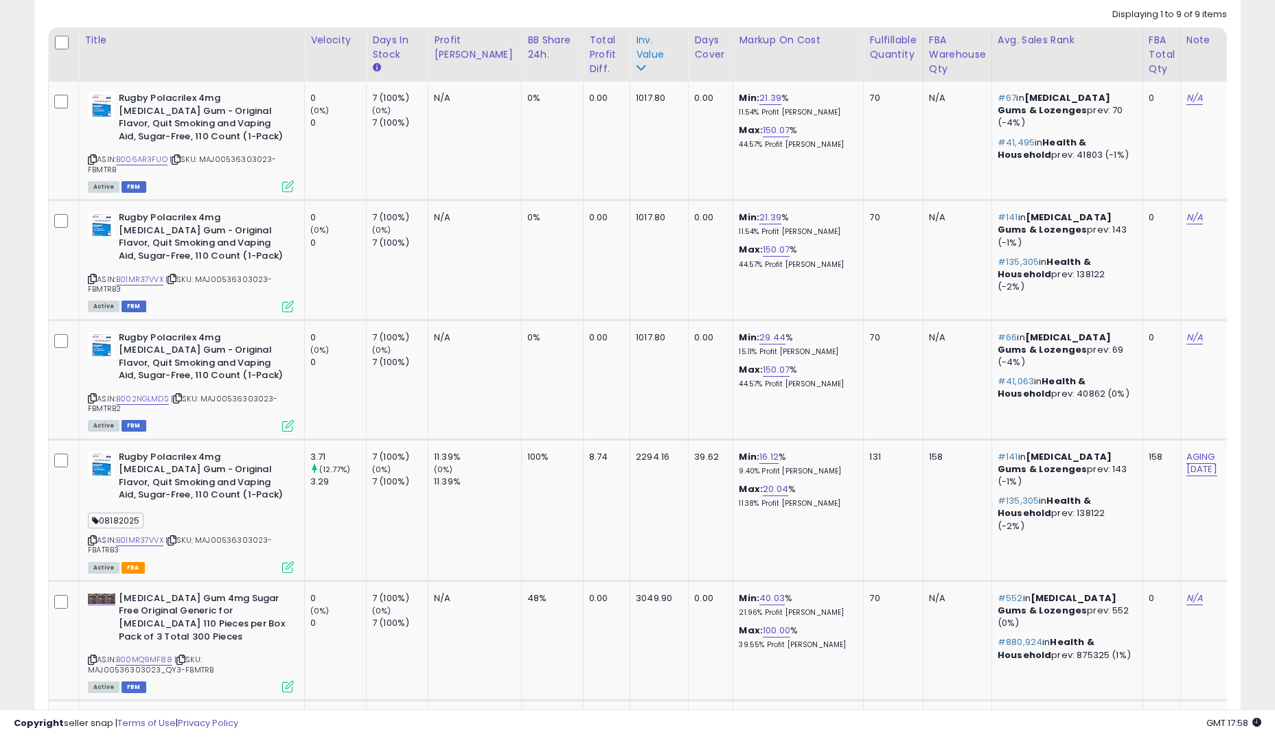
click at [636, 59] on div "Inv. value" at bounding box center [659, 47] width 47 height 29
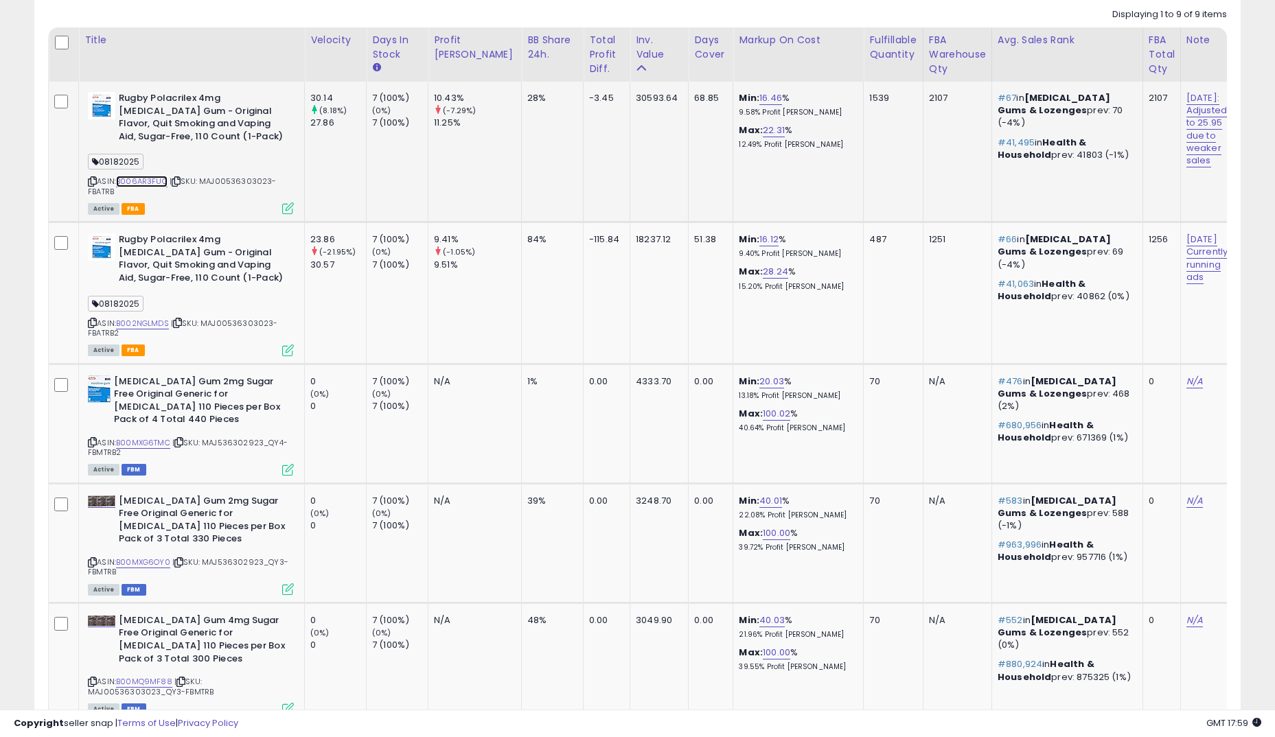
click at [151, 184] on link "B006AR3FUO" at bounding box center [141, 182] width 51 height 12
drag, startPoint x: 202, startPoint y: 181, endPoint x: 268, endPoint y: 176, distance: 66.8
click at [268, 176] on span "| SKU: MAJ00536303023-FBATRB" at bounding box center [182, 186] width 189 height 21
copy span "MAJ00536303023"
drag, startPoint x: 914, startPoint y: 637, endPoint x: 922, endPoint y: 677, distance: 41.3
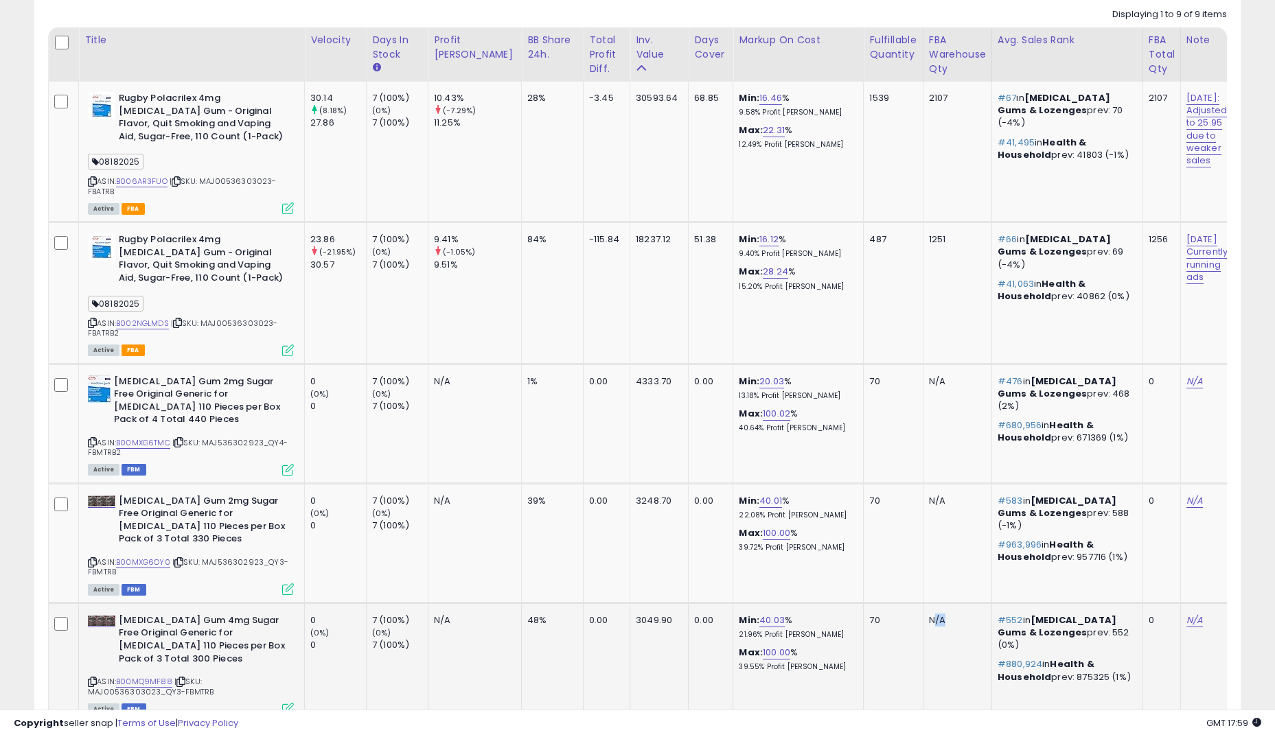
click at [922, 677] on td "N/A" at bounding box center [956, 662] width 69 height 119
